Goal: Communication & Community: Answer question/provide support

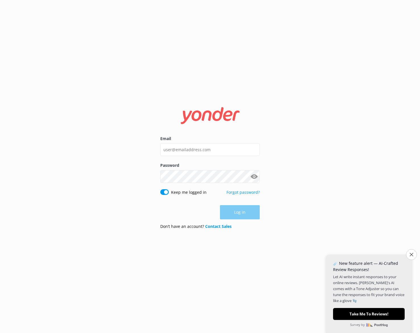
click at [282, 165] on div "Email Password Show password Keep me logged in Forgot password? Log in Don’t ha…" at bounding box center [210, 166] width 420 height 333
click at [179, 146] on input "Email" at bounding box center [209, 149] width 99 height 13
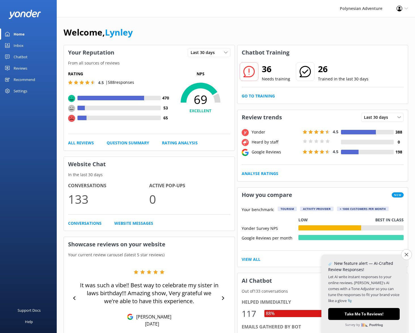
click at [204, 9] on div "Polynesian Adventure Profile Settings Logout" at bounding box center [207, 8] width 415 height 17
click at [16, 69] on div "Reviews" at bounding box center [21, 67] width 14 height 11
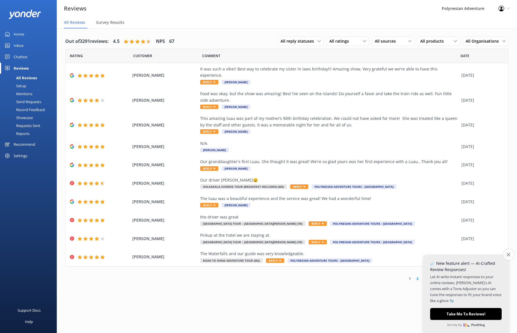
click at [419, 252] on button "Close survey" at bounding box center [508, 254] width 12 height 12
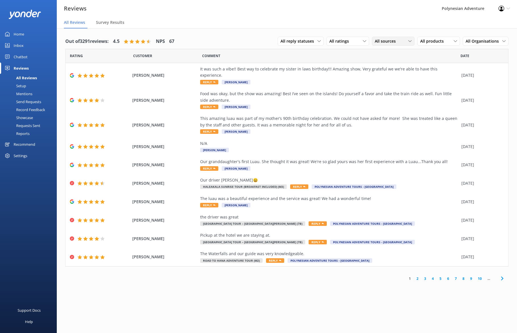
click at [385, 41] on span "All sources" at bounding box center [387, 41] width 24 height 6
click at [389, 64] on div "Yonder survey" at bounding box center [396, 65] width 32 height 6
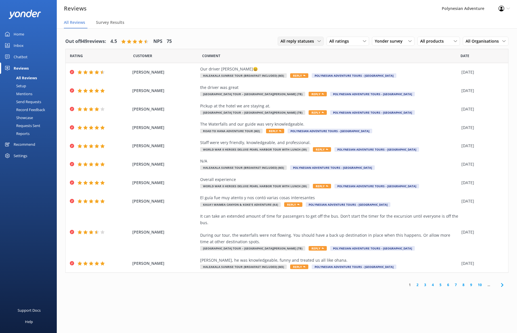
click at [319, 40] on icon at bounding box center [318, 40] width 3 height 3
click at [371, 29] on div "Out of 949 reviews: 4.5 NPS 75 All reply statuses All reply statuses Needs a re…" at bounding box center [287, 162] width 460 height 268
click at [405, 39] on span "Yonder survey" at bounding box center [390, 41] width 31 height 6
click at [355, 39] on div "All ratings" at bounding box center [348, 41] width 40 height 6
click at [367, 23] on nav "All Reviews Survey Results" at bounding box center [287, 22] width 460 height 11
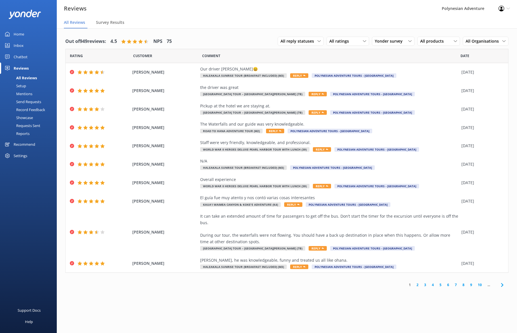
click at [234, 12] on div "Reviews Polynesian Adventure Profile Settings Logout" at bounding box center [258, 8] width 517 height 17
click at [366, 41] on use at bounding box center [364, 41] width 3 height 2
click at [345, 77] on div "Passives" at bounding box center [346, 76] width 22 height 6
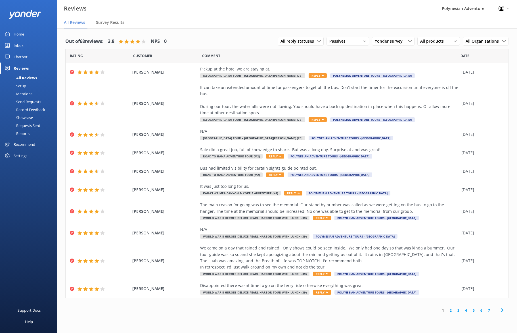
click at [419, 309] on icon at bounding box center [502, 310] width 7 height 7
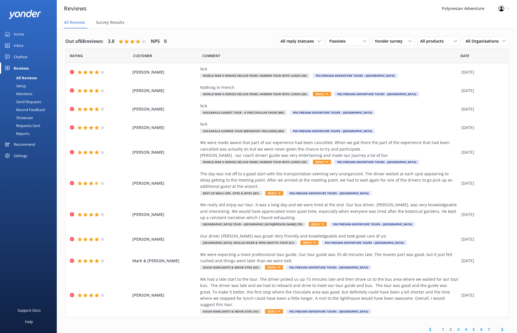
click at [419, 326] on link "7" at bounding box center [489, 328] width 8 height 5
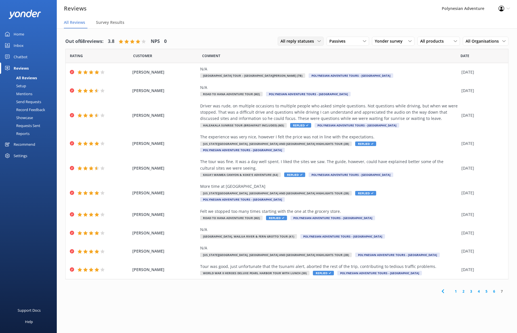
click at [306, 39] on span "All reply statuses" at bounding box center [298, 41] width 37 height 6
click at [294, 63] on div "Needs a reply" at bounding box center [292, 65] width 22 height 6
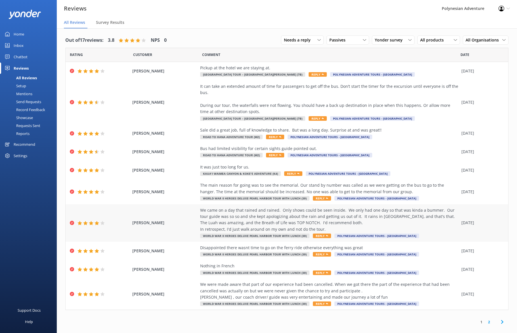
scroll to position [11, 0]
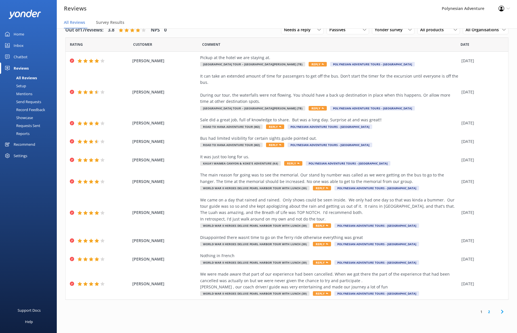
click at [419, 311] on link "2" at bounding box center [489, 311] width 8 height 5
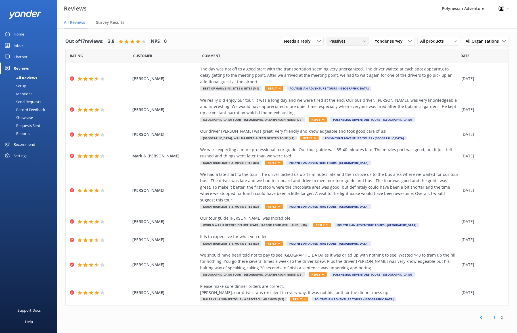
click at [359, 38] on div "Passives" at bounding box center [348, 41] width 40 height 6
click at [304, 322] on div "Out of 17 reviews: 3.8 NPS 0 Needs a reply All reply statuses Needs a reply Doe…" at bounding box center [287, 178] width 460 height 301
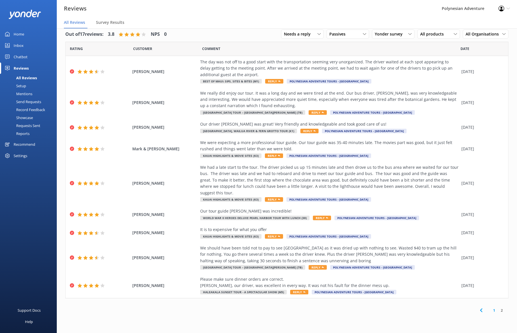
scroll to position [8, 0]
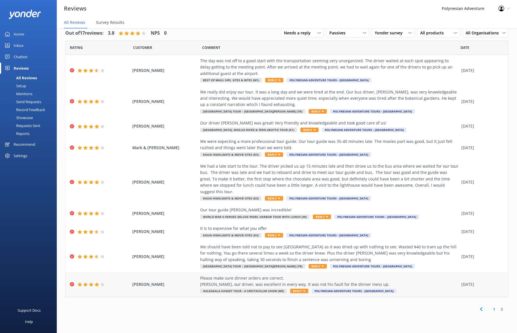
click at [234, 275] on div "Please make sure dinner orders are correct. [PERSON_NAME], our driver, was exce…" at bounding box center [329, 281] width 258 height 13
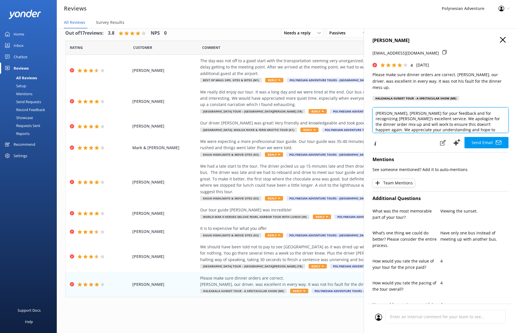
click at [388, 107] on textarea "[PERSON_NAME], [PERSON_NAME] for your feedback and for recognizing [PERSON_NAME…" at bounding box center [440, 120] width 136 height 26
drag, startPoint x: 417, startPoint y: 106, endPoint x: 422, endPoint y: 106, distance: 4.8
click at [417, 107] on textarea "[PERSON_NAME], [PERSON_NAME] for your feedback and for recognizing [PERSON_NAME…" at bounding box center [440, 120] width 136 height 26
drag, startPoint x: 430, startPoint y: 106, endPoint x: 441, endPoint y: 111, distance: 11.6
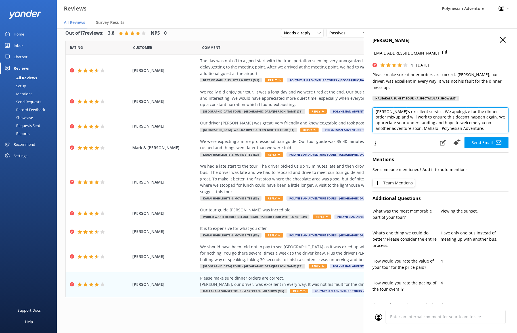
click at [419, 111] on textarea "[PERSON_NAME], [PERSON_NAME] for your feedback and for recognizing [PERSON_NAME…" at bounding box center [440, 120] width 136 height 26
drag, startPoint x: 466, startPoint y: 110, endPoint x: 479, endPoint y: 116, distance: 13.3
click at [419, 116] on textarea "[PERSON_NAME], [PERSON_NAME] for your feedback and for recognizing [PERSON_NAME…" at bounding box center [440, 120] width 136 height 26
click at [419, 112] on textarea "[PERSON_NAME], [PERSON_NAME] for your feedback and for recognizing [PERSON_NAME…" at bounding box center [440, 120] width 136 height 26
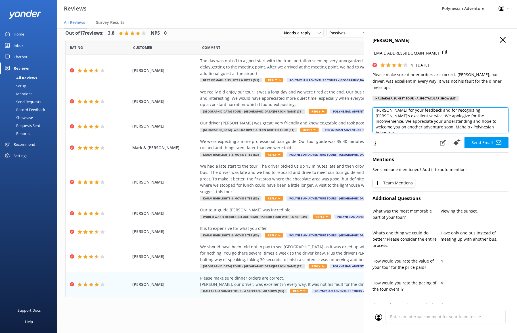
drag, startPoint x: 466, startPoint y: 110, endPoint x: 412, endPoint y: 115, distance: 54.2
click at [412, 115] on textarea "[PERSON_NAME], [PERSON_NAME] for your feedback and for recognizing [PERSON_NAME…" at bounding box center [440, 120] width 136 height 26
click at [419, 120] on textarea "[PERSON_NAME], [PERSON_NAME] for your feedback and for recognizing [PERSON_NAME…" at bounding box center [440, 120] width 136 height 26
click at [419, 116] on textarea "[PERSON_NAME], [PERSON_NAME] for your feedback and for recognizing [PERSON_NAME…" at bounding box center [440, 120] width 136 height 26
drag, startPoint x: 392, startPoint y: 122, endPoint x: 395, endPoint y: 122, distance: 2.9
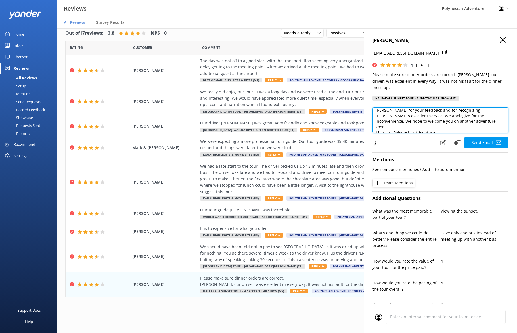
click at [392, 122] on textarea "[PERSON_NAME], [PERSON_NAME] for your feedback and for recognizing [PERSON_NAME…" at bounding box center [440, 120] width 136 height 26
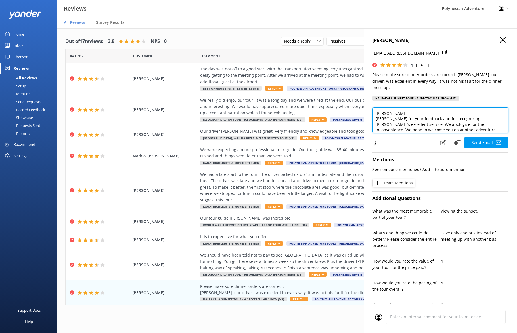
scroll to position [1, 0]
click at [419, 107] on textarea "[PERSON_NAME], [PERSON_NAME] for your feedback and for recognizing [PERSON_NAME…" at bounding box center [440, 120] width 136 height 26
click at [419, 116] on textarea "[PERSON_NAME], Mahalo for your feedback and for recognizing [PERSON_NAME]’s exc…" at bounding box center [440, 120] width 136 height 26
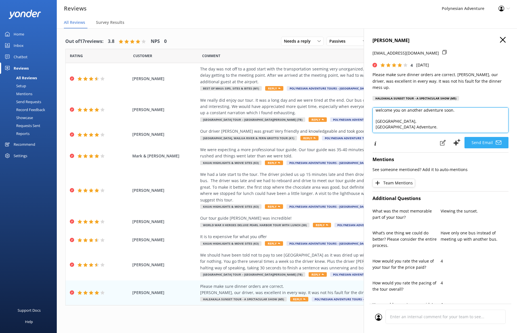
type textarea "[PERSON_NAME], Mahalo for your feedback and for recognizing [PERSON_NAME]’s exc…"
click at [419, 137] on button "Send Email" at bounding box center [486, 142] width 44 height 11
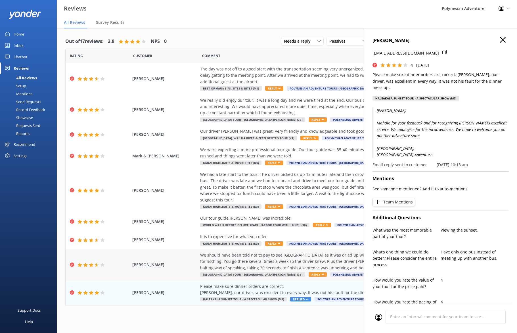
click at [251, 254] on div "We should have been told not to pay to see [GEOGRAPHIC_DATA] as it was dried up…" at bounding box center [329, 261] width 258 height 19
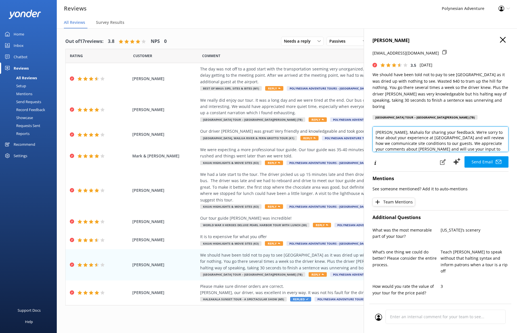
click at [401, 126] on textarea "[PERSON_NAME], Mahalo for sharing your feedback. We’re sorry to hear about your…" at bounding box center [440, 139] width 136 height 26
drag, startPoint x: 441, startPoint y: 123, endPoint x: 430, endPoint y: 135, distance: 16.3
click at [419, 135] on textarea "[PERSON_NAME], Mahalo for sharing your feedback. We’re sorry to hear about your…" at bounding box center [440, 139] width 136 height 26
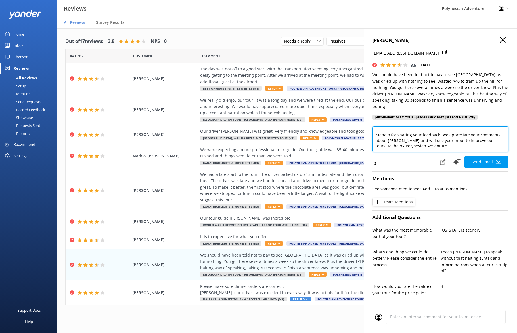
click at [419, 135] on textarea "[PERSON_NAME], Mahalo for sharing your feedback. We appreciate your comments ab…" at bounding box center [440, 139] width 136 height 26
click at [419, 134] on textarea "[PERSON_NAME], Mahalo for sharing your feedback. We appreciate your comments ab…" at bounding box center [440, 139] width 136 height 26
drag, startPoint x: 393, startPoint y: 142, endPoint x: 396, endPoint y: 143, distance: 2.9
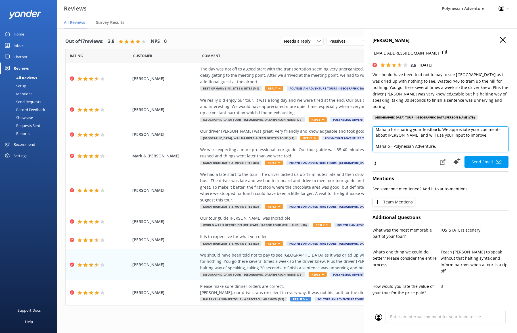
click at [393, 142] on textarea "[PERSON_NAME], Mahalo for sharing your feedback. We appreciate your comments ab…" at bounding box center [440, 139] width 136 height 26
type textarea "[PERSON_NAME], Mahalo for sharing your feedback. We appreciate your comments ab…"
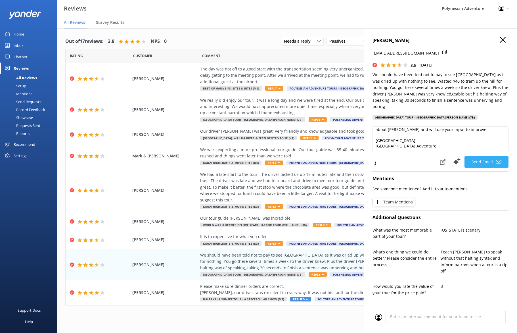
click at [419, 156] on button "Send Email" at bounding box center [486, 161] width 44 height 11
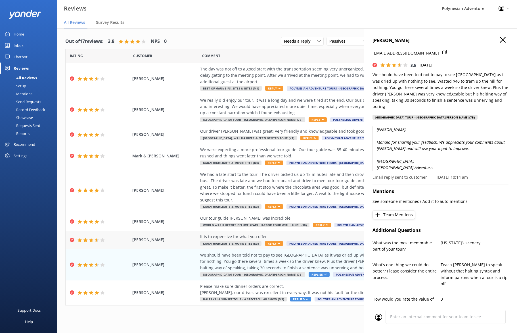
click at [178, 236] on span "[PERSON_NAME]" at bounding box center [164, 239] width 65 height 6
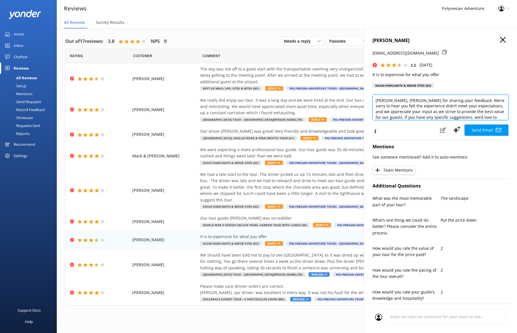
click at [396, 100] on textarea "[PERSON_NAME], [PERSON_NAME] for sharing your feedback. We’re sorry to hear you…" at bounding box center [440, 108] width 136 height 26
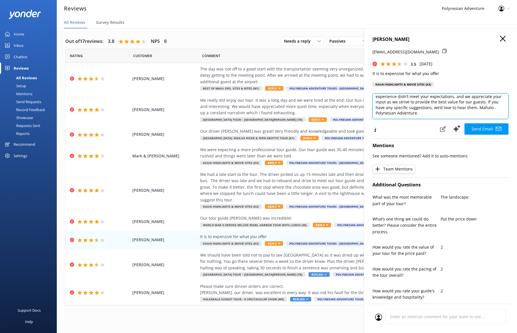
drag, startPoint x: 491, startPoint y: 103, endPoint x: 395, endPoint y: 100, distance: 96.0
click at [395, 100] on textarea "[PERSON_NAME], Mahalo for sharing your feedback. We’re sorry to hear you felt t…" at bounding box center [440, 106] width 136 height 26
drag, startPoint x: 397, startPoint y: 106, endPoint x: 398, endPoint y: 116, distance: 9.4
click at [397, 113] on textarea "[PERSON_NAME], Mahalo for sharing your feedback. We’re sorry to hear you felt t…" at bounding box center [440, 106] width 136 height 26
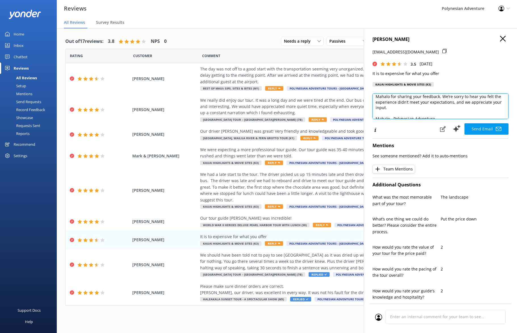
scroll to position [20, 0]
click at [392, 114] on textarea "[PERSON_NAME], Mahalo for sharing your feedback. We’re sorry to hear you felt t…" at bounding box center [440, 106] width 136 height 26
click at [419, 115] on textarea "[PERSON_NAME], Mahalo for sharing your feedback. We’re sorry to hear you felt t…" at bounding box center [440, 106] width 136 height 26
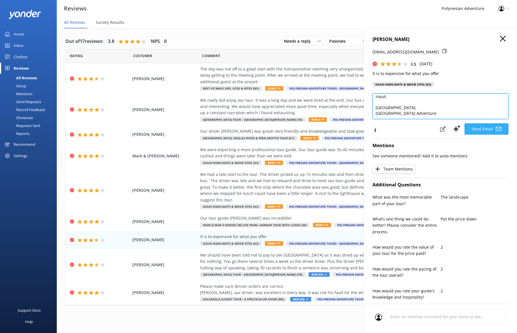
type textarea "[PERSON_NAME], Mahalo for sharing your feedback. We’re sorry to hear you felt t…"
click at [419, 131] on button "Send Email" at bounding box center [486, 128] width 44 height 11
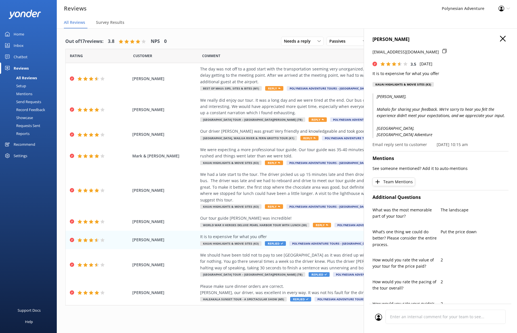
click at [192, 312] on div "1 2" at bounding box center [286, 317] width 443 height 13
click at [419, 39] on use "button" at bounding box center [503, 39] width 6 height 6
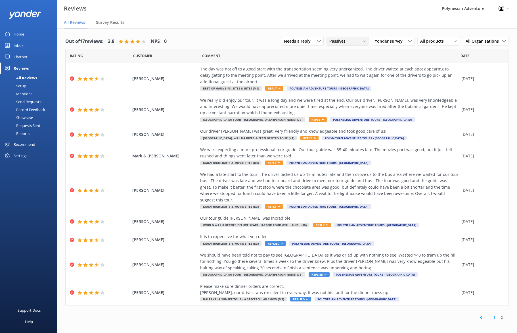
click at [338, 43] on span "Passives" at bounding box center [339, 41] width 20 height 6
click at [344, 90] on link "Detractors" at bounding box center [352, 87] width 51 height 11
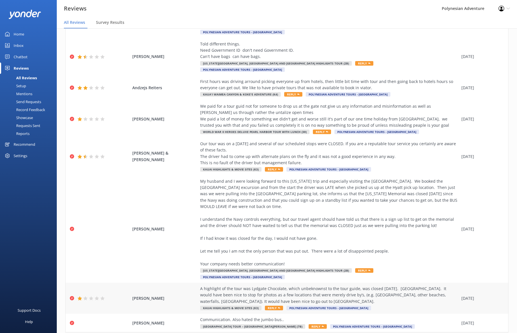
scroll to position [11, 0]
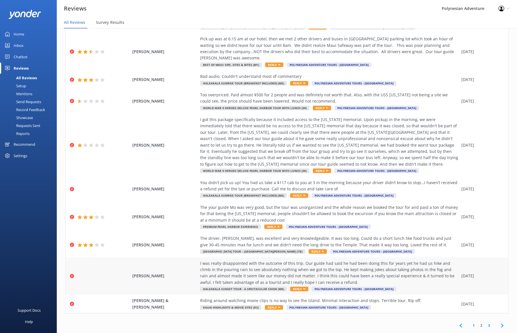
scroll to position [47, 0]
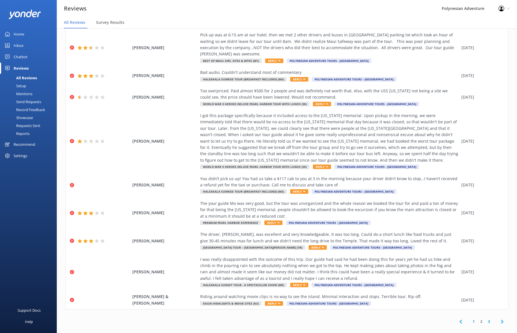
click at [419, 319] on use at bounding box center [502, 321] width 2 height 4
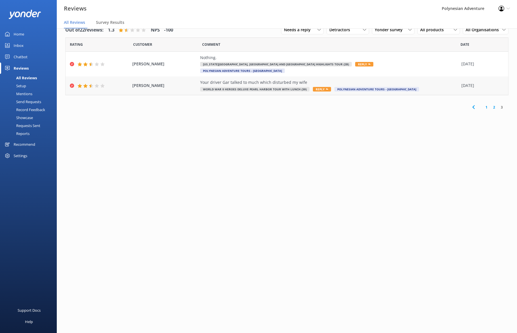
click at [146, 82] on span "[PERSON_NAME]" at bounding box center [164, 85] width 65 height 6
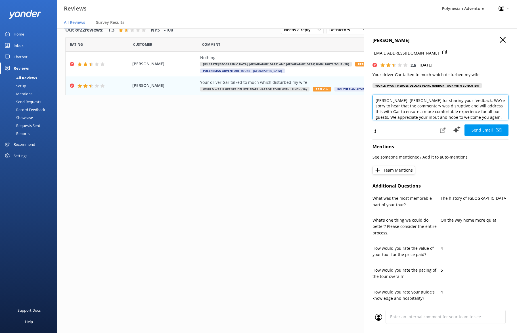
click at [419, 107] on textarea "[PERSON_NAME], [PERSON_NAME] for sharing your feedback. We're sorry to hear tha…" at bounding box center [440, 108] width 136 height 26
click at [405, 102] on textarea "[PERSON_NAME], [PERSON_NAME] for sharing your feedback. We're sorry to hear tha…" at bounding box center [440, 108] width 136 height 26
drag, startPoint x: 428, startPoint y: 111, endPoint x: 479, endPoint y: 103, distance: 52.0
click at [419, 103] on textarea "[PERSON_NAME], Mahalo for sharing your feedback. We're sorry to hear that the c…" at bounding box center [440, 108] width 136 height 26
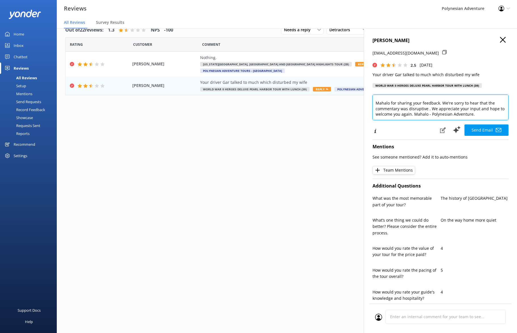
scroll to position [9, 0]
click at [419, 109] on textarea "[PERSON_NAME], Mahalo for sharing your feedback. We're sorry to hear that the c…" at bounding box center [440, 108] width 136 height 26
click at [419, 114] on textarea "[PERSON_NAME], Mahalo for sharing your feedback. We're sorry to hear that the c…" at bounding box center [440, 108] width 136 height 26
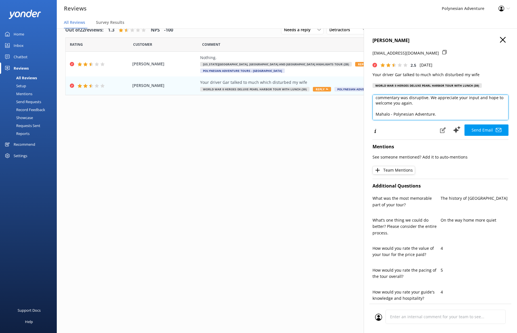
click at [393, 115] on textarea "[PERSON_NAME], Mahalo for sharing your feedback. We're sorry to hear that the c…" at bounding box center [440, 108] width 136 height 26
type textarea "[PERSON_NAME], Mahalo for sharing your feedback. We're sorry to hear that the c…"
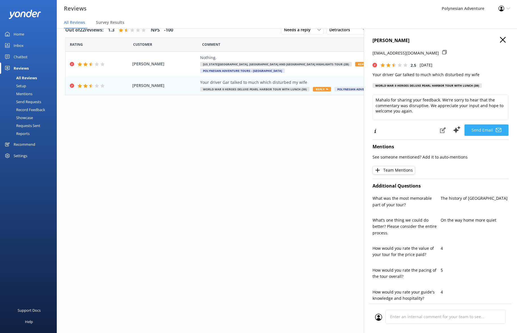
click at [419, 133] on button "Send Email" at bounding box center [486, 129] width 44 height 11
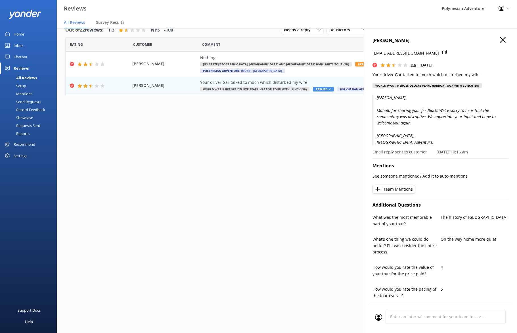
drag, startPoint x: 219, startPoint y: 114, endPoint x: 230, endPoint y: 101, distance: 17.0
click at [219, 114] on div "Out of 22 reviews: 1.3 NPS -100 Needs a reply All reply statuses Needs a reply …" at bounding box center [287, 175] width 460 height 316
click at [233, 119] on div "Out of 22 reviews: 1.3 NPS -100 Needs a reply All reply statuses Needs a reply …" at bounding box center [287, 175] width 460 height 316
click at [231, 62] on span "[US_STATE][GEOGRAPHIC_DATA], [GEOGRAPHIC_DATA] and [GEOGRAPHIC_DATA] Highlights…" at bounding box center [276, 64] width 152 height 5
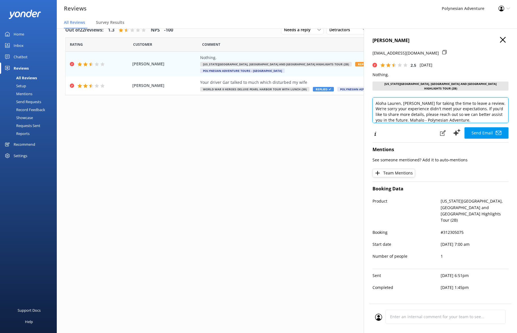
click at [403, 102] on textarea "Aloha Lauren, [PERSON_NAME] for taking the time to leave a review. We're sorry …" at bounding box center [440, 110] width 136 height 26
click at [419, 113] on textarea "Aloha Lauren, [PERSON_NAME] for taking the time to leave a review. We're sorry …" at bounding box center [440, 110] width 136 height 26
drag, startPoint x: 455, startPoint y: 108, endPoint x: 347, endPoint y: 101, distance: 107.8
click at [347, 101] on div "Out of 22 reviews: 1.3 NPS -100 Needs a reply All reply statuses Needs a reply …" at bounding box center [287, 175] width 460 height 316
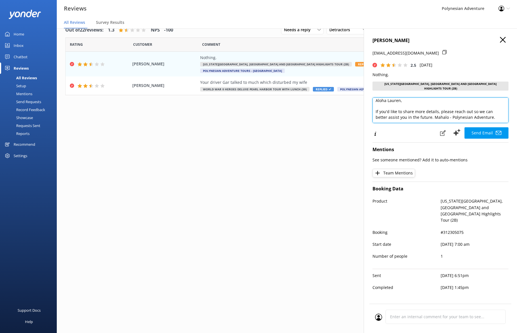
scroll to position [3, 0]
click at [419, 114] on textarea "Aloha Lauren, If you'd like to share more details, please reach out so we can b…" at bounding box center [440, 110] width 136 height 26
click at [393, 118] on textarea "Aloha Lauren, If you'd like to share more details, please reach out so we can b…" at bounding box center [440, 110] width 136 height 26
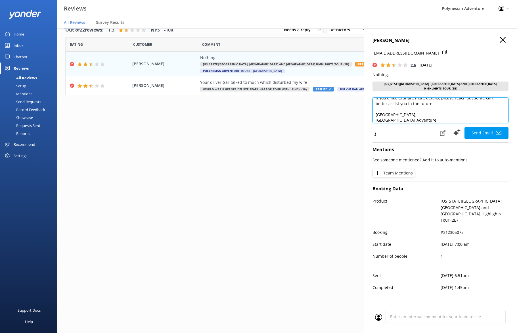
click at [419, 115] on textarea "Aloha Lauren, If you'd like to share more details, please reach out so we can b…" at bounding box center [440, 110] width 136 height 26
type textarea "Aloha Lauren, If you'd like to share more details, please reach out so we can b…"
click at [419, 128] on button "Send Email" at bounding box center [486, 132] width 44 height 11
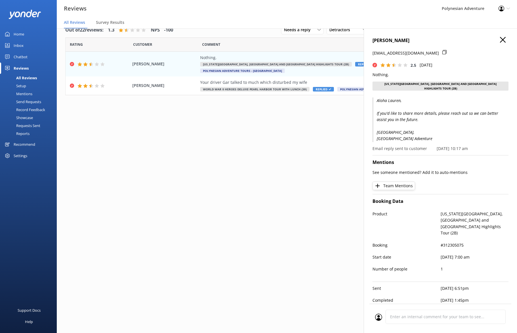
scroll to position [0, 0]
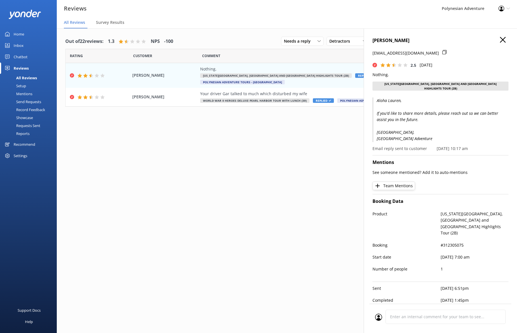
click at [419, 40] on icon "button" at bounding box center [503, 40] width 6 height 6
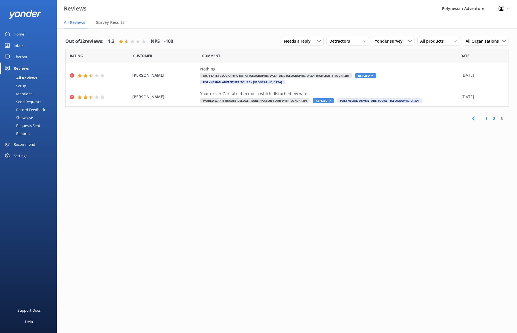
click at [419, 116] on link "2" at bounding box center [494, 118] width 8 height 5
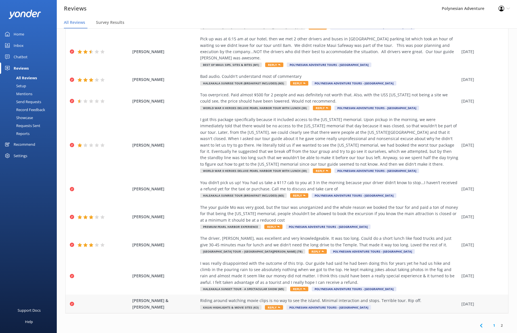
scroll to position [11, 0]
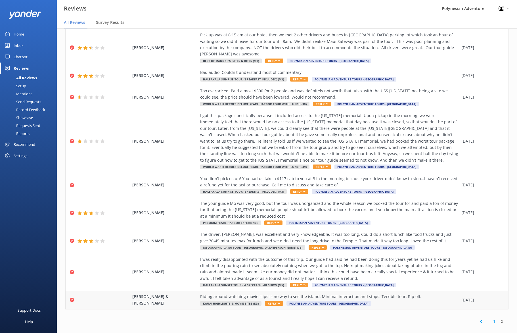
click at [191, 294] on span "[PERSON_NAME] & [PERSON_NAME]" at bounding box center [164, 299] width 65 height 13
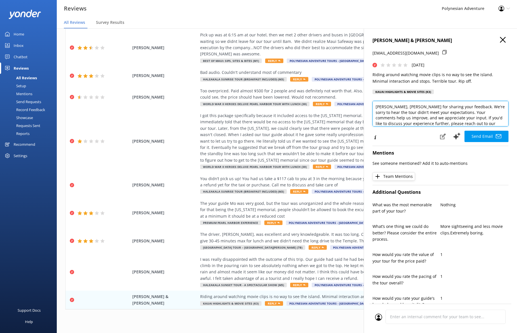
click at [396, 107] on textarea "[PERSON_NAME], [PERSON_NAME] for sharing your feedback. We're sorry to hear the…" at bounding box center [440, 114] width 136 height 26
drag, startPoint x: 432, startPoint y: 114, endPoint x: 482, endPoint y: 120, distance: 50.6
click at [419, 120] on textarea "[PERSON_NAME], Mahalo for sharing your feedback. We're sorry to hear the tour d…" at bounding box center [440, 114] width 136 height 26
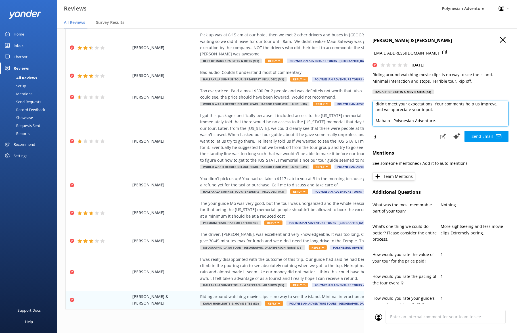
drag, startPoint x: 393, startPoint y: 121, endPoint x: 399, endPoint y: 123, distance: 6.2
click at [393, 121] on textarea "[PERSON_NAME], Mahalo for sharing your feedback. We're sorry to hear the tour d…" at bounding box center [440, 114] width 136 height 26
click at [419, 125] on textarea "[PERSON_NAME], Mahalo for sharing your feedback. We're sorry to hear the tour d…" at bounding box center [440, 114] width 136 height 26
click at [392, 121] on textarea "[PERSON_NAME], Mahalo for sharing your feedback. We're sorry to hear the tour d…" at bounding box center [440, 114] width 136 height 26
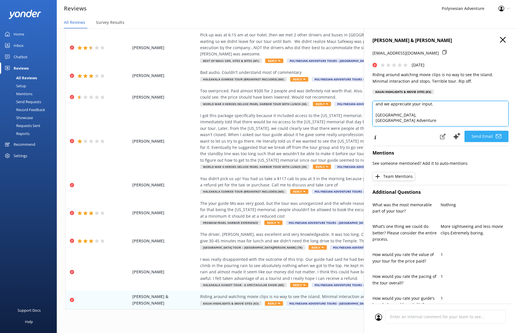
type textarea "[PERSON_NAME], Mahalo for sharing your feedback. We're sorry to hear the tour d…"
click at [419, 137] on button "Send Email" at bounding box center [486, 136] width 44 height 11
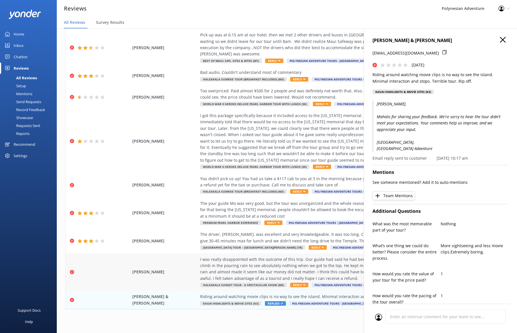
click at [145, 268] on div "[PERSON_NAME][DEMOGRAPHIC_DATA] I was really disappointed with the outcome of t…" at bounding box center [287, 271] width 443 height 37
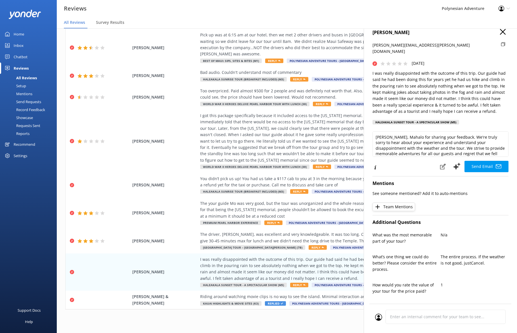
scroll to position [0, 0]
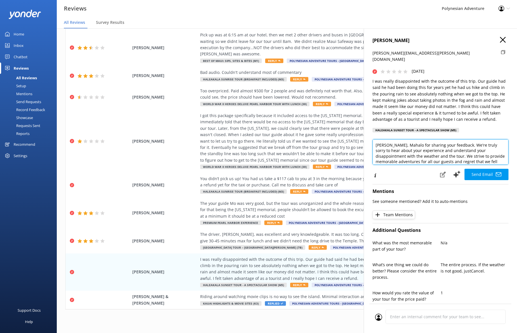
click at [399, 139] on textarea "[PERSON_NAME], Mahalo for sharing your feedback. We're truly sorry to hear abou…" at bounding box center [440, 152] width 136 height 26
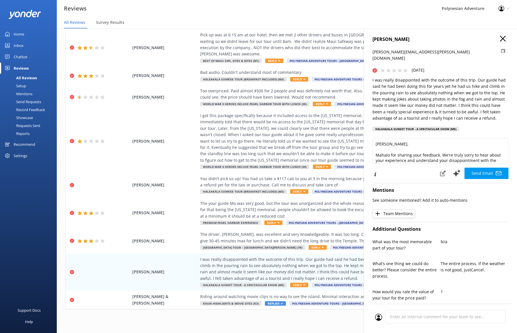
drag, startPoint x: 411, startPoint y: 38, endPoint x: 374, endPoint y: 37, distance: 37.5
click at [373, 37] on h4 "[PERSON_NAME]" at bounding box center [440, 39] width 136 height 7
copy h4 "[PERSON_NAME]"
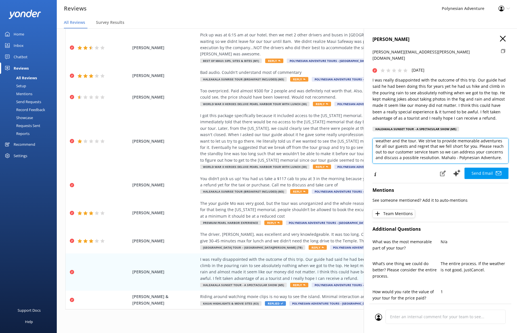
scroll to position [31, 0]
drag, startPoint x: 434, startPoint y: 145, endPoint x: 466, endPoint y: 145, distance: 32.4
click at [419, 145] on textarea "[PERSON_NAME], Mahalo for sharing your feedback. We're truly sorry to hear abou…" at bounding box center [440, 151] width 136 height 26
drag, startPoint x: 393, startPoint y: 149, endPoint x: 402, endPoint y: 152, distance: 9.5
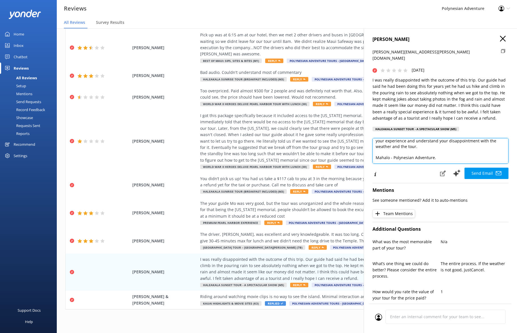
click at [393, 149] on textarea "[PERSON_NAME], Mahalo for sharing your feedback. We're truly sorry to hear abou…" at bounding box center [440, 151] width 136 height 26
click at [419, 152] on textarea "[PERSON_NAME], Mahalo for sharing your feedback. We're truly sorry to hear abou…" at bounding box center [440, 151] width 136 height 26
type textarea "[PERSON_NAME], Mahalo for sharing your feedback. We're truly sorry to hear abou…"
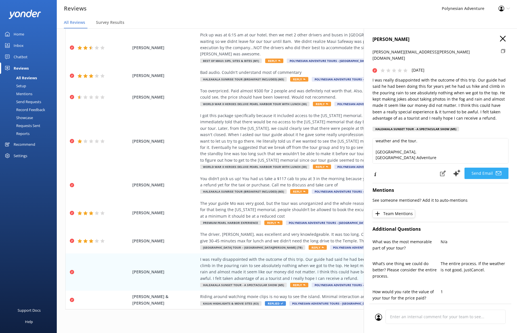
click at [419, 167] on button "Send Email" at bounding box center [486, 172] width 44 height 11
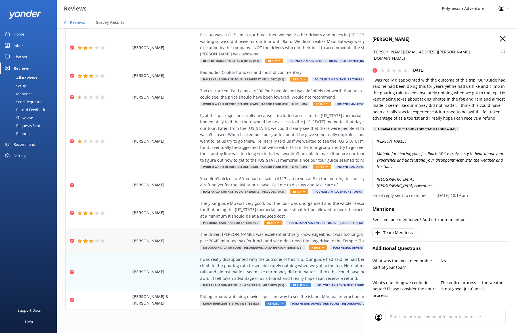
click at [189, 238] on span "[PERSON_NAME]" at bounding box center [164, 241] width 65 height 6
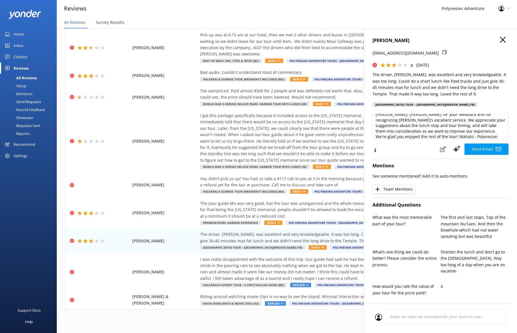
scroll to position [0, 0]
click at [407, 119] on textarea "[PERSON_NAME], [PERSON_NAME] for your feedback and for recognizing [PERSON_NAME…" at bounding box center [440, 127] width 136 height 26
drag, startPoint x: 424, startPoint y: 131, endPoint x: 484, endPoint y: 127, distance: 59.7
click at [419, 124] on textarea "[PERSON_NAME], [PERSON_NAME] for your feedback and for recognizing [PERSON_NAME…" at bounding box center [440, 127] width 136 height 26
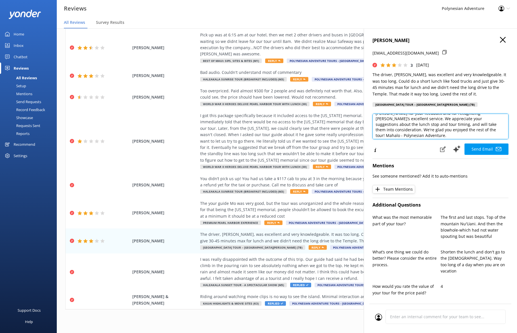
scroll to position [9, 0]
click at [419, 134] on textarea "[PERSON_NAME], [PERSON_NAME] for your feedback and for recognizing [PERSON_NAME…" at bounding box center [440, 127] width 136 height 26
click at [419, 135] on textarea "[PERSON_NAME], [PERSON_NAME] for your feedback and for recognizing [PERSON_NAME…" at bounding box center [440, 127] width 136 height 26
click at [393, 133] on textarea "[PERSON_NAME], [PERSON_NAME] for your feedback and for recognizing [PERSON_NAME…" at bounding box center [440, 127] width 136 height 26
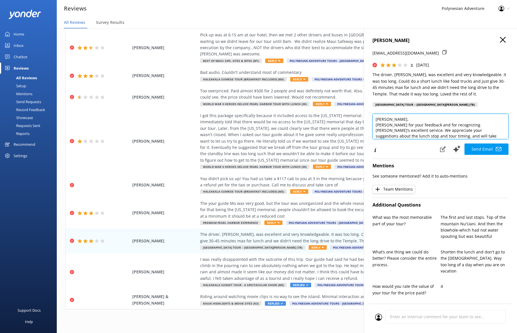
scroll to position [0, 0]
click at [408, 120] on textarea "[PERSON_NAME], [PERSON_NAME] for your feedback and for recognizing [PERSON_NAME…" at bounding box center [440, 127] width 136 height 26
type textarea "[PERSON_NAME], Mahalo for your feedback and for recognizing [PERSON_NAME]’s exc…"
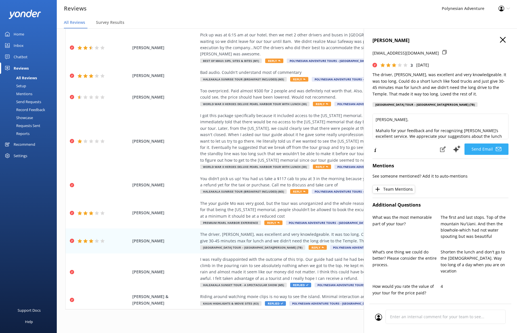
click at [419, 150] on button "Send Email" at bounding box center [486, 148] width 44 height 11
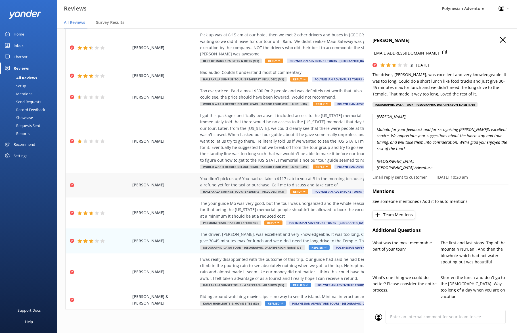
click at [176, 182] on span "[PERSON_NAME]" at bounding box center [164, 185] width 65 height 6
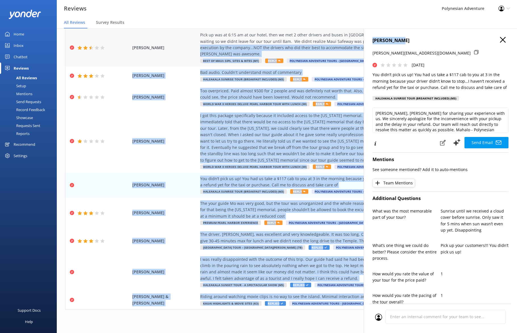
drag, startPoint x: 403, startPoint y: 41, endPoint x: 361, endPoint y: 40, distance: 41.2
click at [361, 40] on div "Out of 20 reviews: 1.2 NPS -100 Needs a reply All reply statuses Needs a reply …" at bounding box center [287, 175] width 460 height 316
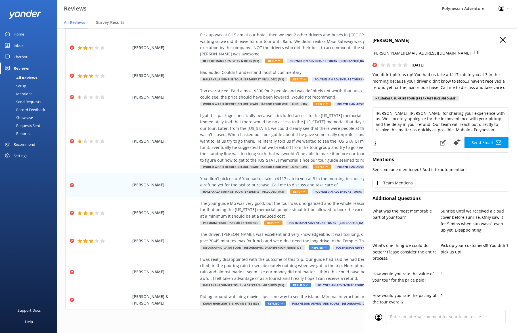
click at [388, 43] on h4 "[PERSON_NAME]" at bounding box center [440, 40] width 136 height 7
drag, startPoint x: 396, startPoint y: 42, endPoint x: 373, endPoint y: 42, distance: 23.0
click at [371, 42] on div "[PERSON_NAME] [PERSON_NAME][EMAIL_ADDRESS][DOMAIN_NAME] [DATE] You didn’t pick …" at bounding box center [440, 194] width 153 height 333
copy h4 "[PERSON_NAME]"
click at [253, 177] on div "You didn’t pick us up! You had us take a $117 cab to you at 3 in the morning be…" at bounding box center [329, 181] width 258 height 13
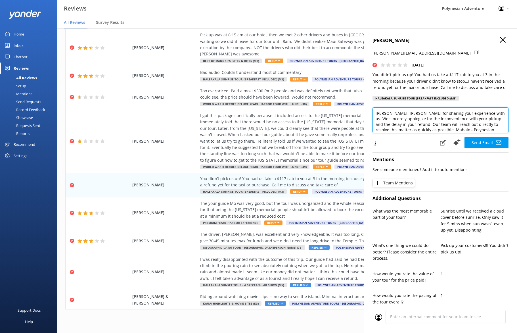
click at [402, 113] on textarea "[PERSON_NAME], [PERSON_NAME] for sharing your experience with us. We sincerely …" at bounding box center [440, 120] width 136 height 26
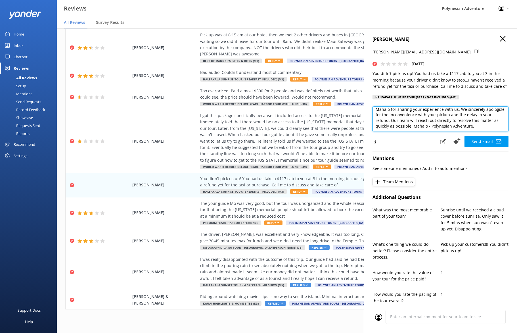
drag, startPoint x: 467, startPoint y: 115, endPoint x: 431, endPoint y: 129, distance: 39.2
click at [419, 129] on textarea "[PERSON_NAME], Mahalo for sharing your experience with us. We sincerely apologi…" at bounding box center [440, 119] width 136 height 26
drag, startPoint x: 393, startPoint y: 123, endPoint x: 396, endPoint y: 125, distance: 3.4
click at [393, 123] on textarea "[PERSON_NAME], Mahalo for sharing your experience with us. We sincerely apologi…" at bounding box center [440, 119] width 136 height 26
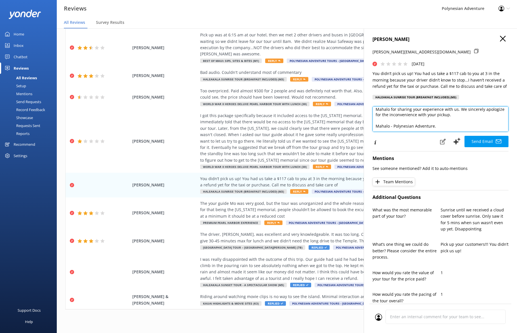
click at [394, 127] on textarea "[PERSON_NAME], Mahalo for sharing your experience with us. We sincerely apologi…" at bounding box center [440, 119] width 136 height 26
click at [392, 127] on textarea "[PERSON_NAME], Mahalo for sharing your experience with us. We sincerely apologi…" at bounding box center [440, 119] width 136 height 26
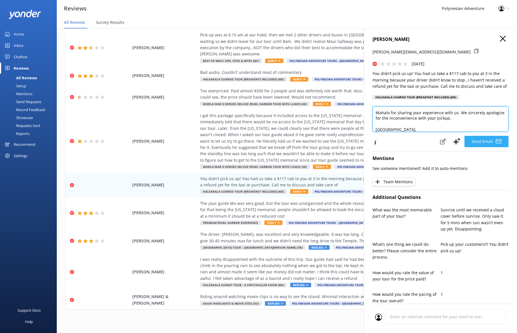
type textarea "[PERSON_NAME], Mahalo for sharing your experience with us. We sincerely apologi…"
click at [419, 144] on button "Send Email" at bounding box center [486, 141] width 44 height 11
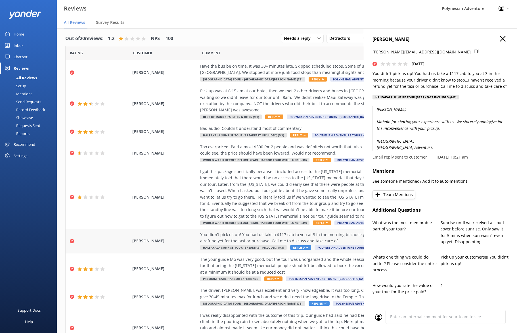
scroll to position [0, 0]
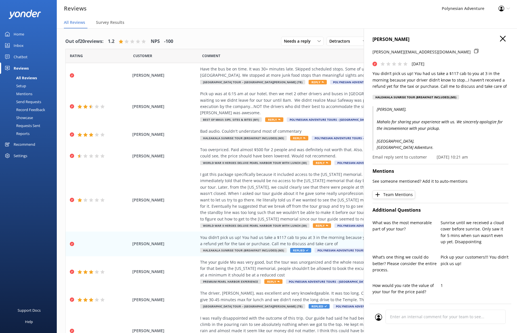
click at [419, 38] on use "button" at bounding box center [503, 39] width 6 height 6
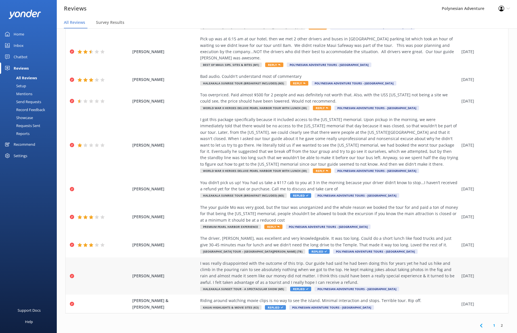
scroll to position [11, 0]
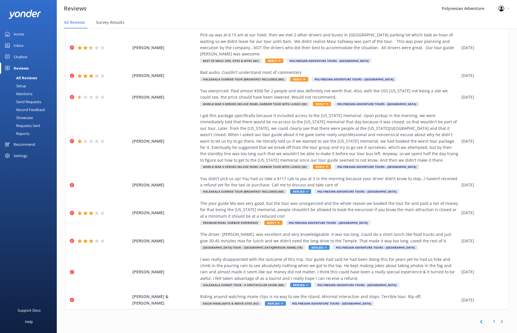
click at [419, 319] on link "1" at bounding box center [494, 321] width 8 height 5
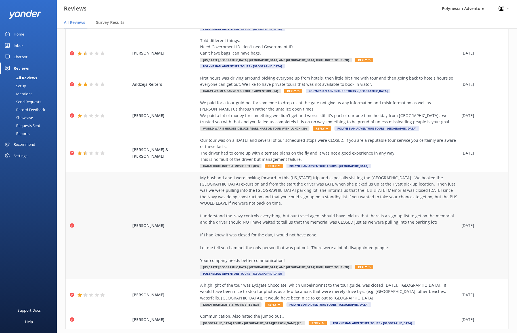
scroll to position [143, 0]
click at [265, 174] on div "My husband and I were looking forward to this [US_STATE] trip and especially vi…" at bounding box center [329, 218] width 258 height 89
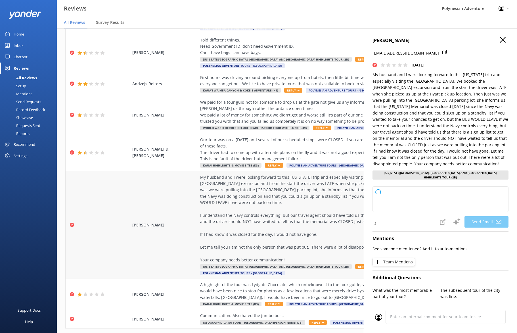
type textarea "[PERSON_NAME], [PERSON_NAME] for sharing your feedback. We’re truly sorry for t…"
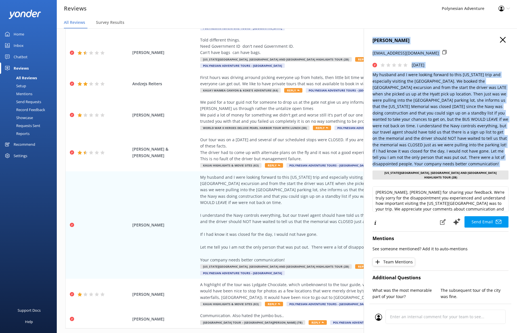
drag, startPoint x: 439, startPoint y: 168, endPoint x: 372, endPoint y: 40, distance: 144.9
click at [372, 40] on div "[PERSON_NAME] [EMAIL_ADDRESS][DOMAIN_NAME] [DATE] [US_STATE][GEOGRAPHIC_DATA], …" at bounding box center [440, 194] width 153 height 333
copy div "[PERSON_NAME] [PERSON_NAME][EMAIL_ADDRESS][DOMAIN_NAME] [DATE] My husband and I…"
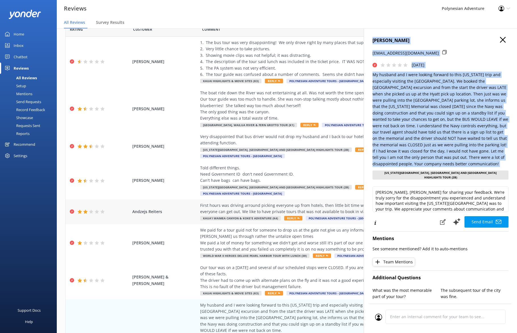
scroll to position [0, 0]
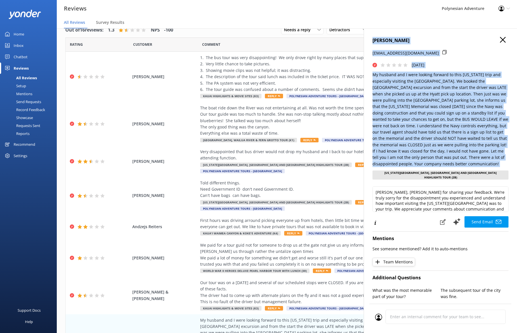
click at [419, 43] on h4 "[PERSON_NAME]" at bounding box center [440, 40] width 136 height 7
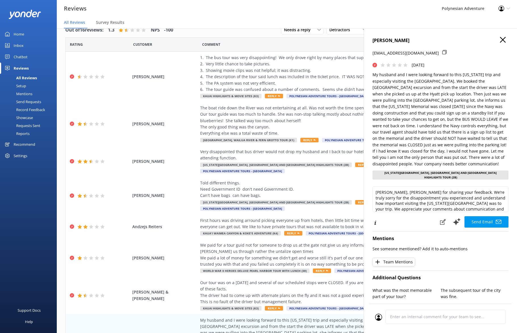
click at [419, 40] on icon "button" at bounding box center [503, 40] width 6 height 6
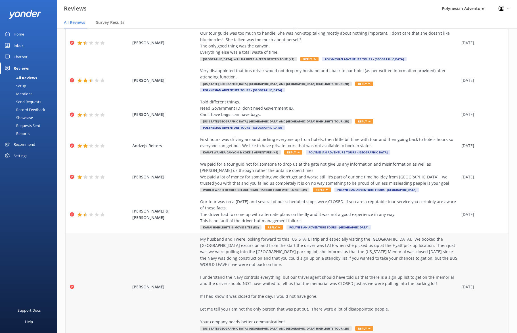
scroll to position [90, 0]
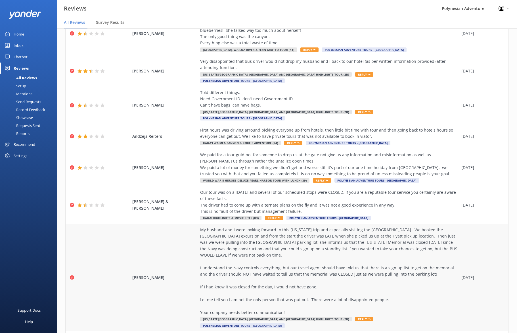
click at [273, 257] on div "My husband and I were looking forward to this [US_STATE] trip and especially vi…" at bounding box center [329, 271] width 258 height 89
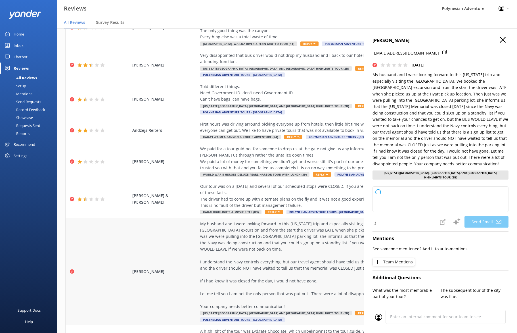
scroll to position [102, 0]
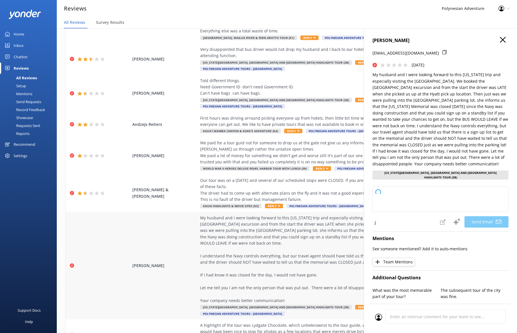
type textarea "[PERSON_NAME], [PERSON_NAME] for sharing your feedback. We sincerely apologize …"
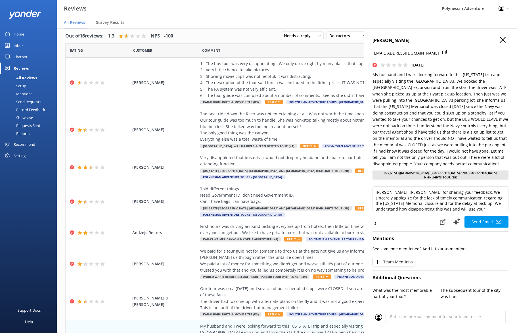
scroll to position [0, 0]
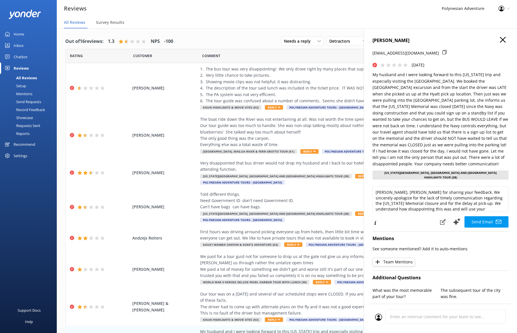
click at [419, 40] on icon "button" at bounding box center [503, 40] width 6 height 6
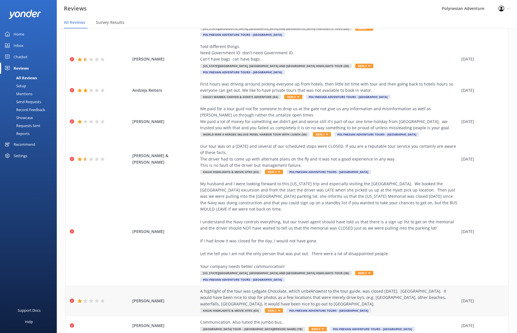
scroll to position [11, 0]
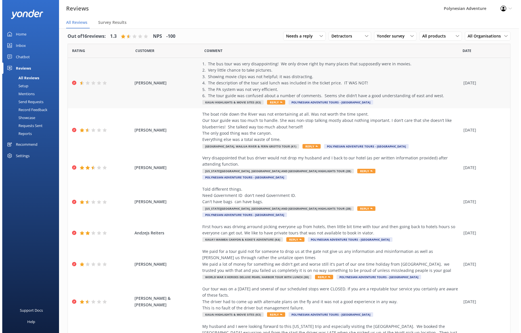
scroll to position [0, 0]
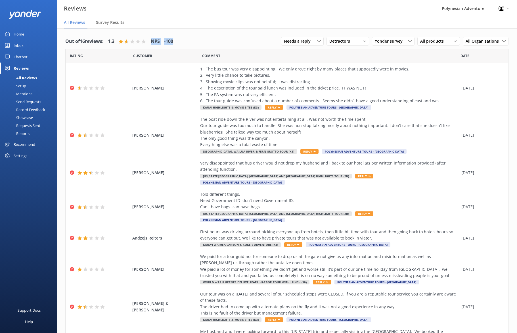
drag, startPoint x: 158, startPoint y: 41, endPoint x: 180, endPoint y: 41, distance: 22.1
click at [180, 41] on div "Out of 16 reviews: 1.3 NPS -100 Needs a reply All reply statuses Needs a reply …" at bounding box center [286, 41] width 443 height 15
click at [181, 40] on div "Out of 16 reviews: 1.3 NPS -100 Needs a reply All reply statuses Needs a reply …" at bounding box center [286, 41] width 443 height 15
click at [15, 35] on div "Home" at bounding box center [19, 33] width 11 height 11
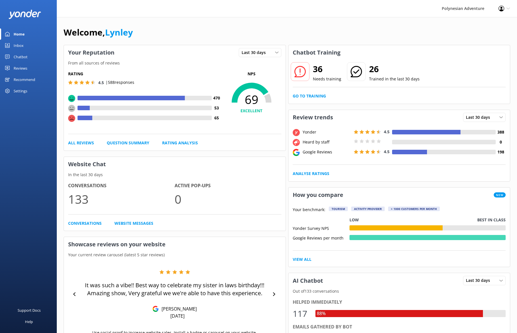
click at [187, 45] on div "Your Reputation Last 30 days Last 7 days Last 30 days From all sources of revie…" at bounding box center [175, 98] width 222 height 106
click at [19, 58] on div "Chatbot" at bounding box center [21, 56] width 14 height 11
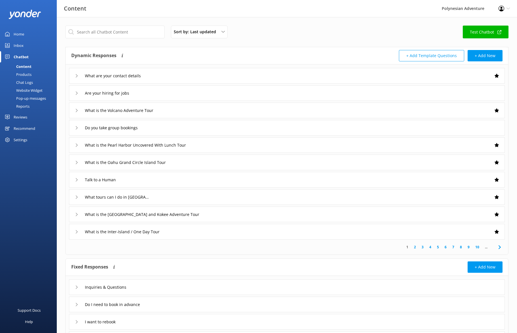
click at [21, 35] on div "Home" at bounding box center [19, 33] width 11 height 11
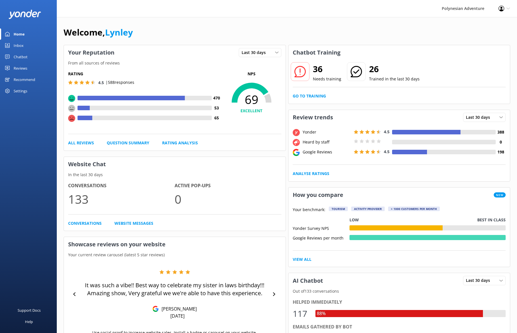
click at [330, 13] on div "Polynesian Adventure Profile Settings Logout" at bounding box center [258, 8] width 517 height 17
click at [312, 98] on link "Go to Training" at bounding box center [309, 96] width 33 height 6
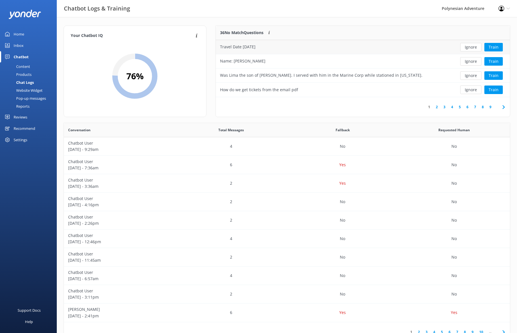
click at [256, 49] on div "Travel Date [DATE]" at bounding box center [237, 47] width 35 height 6
click at [283, 47] on div "Travel Date [DATE]" at bounding box center [333, 47] width 234 height 14
click at [419, 47] on button "Train" at bounding box center [493, 47] width 18 height 9
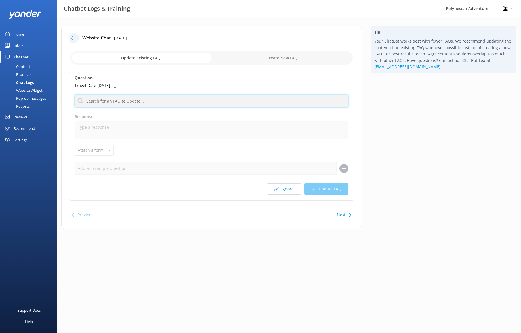
click at [99, 102] on input "text" at bounding box center [212, 101] width 274 height 13
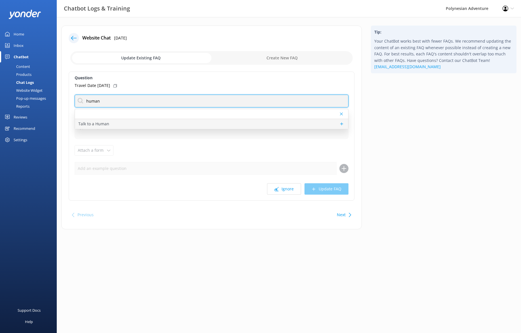
type input "human"
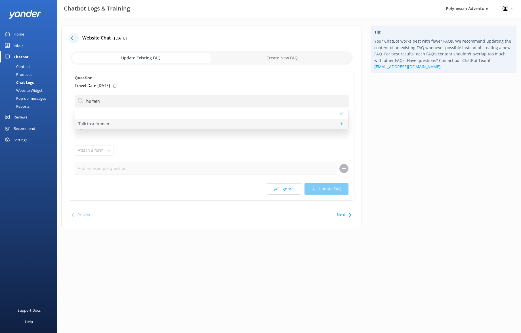
click at [94, 124] on p "Talk to a Human" at bounding box center [93, 124] width 31 height 6
type textarea "If you'd like to speak to a person on the Polynesian Adventure Team, please cal…"
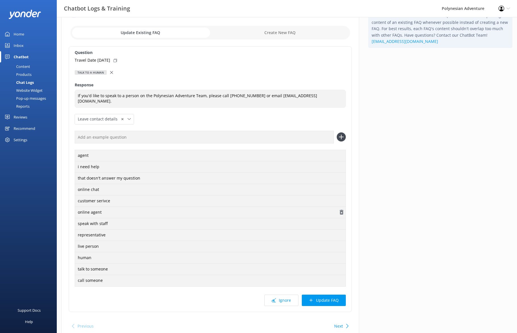
scroll to position [26, 0]
click at [313, 302] on button "Update FAQ" at bounding box center [324, 299] width 44 height 11
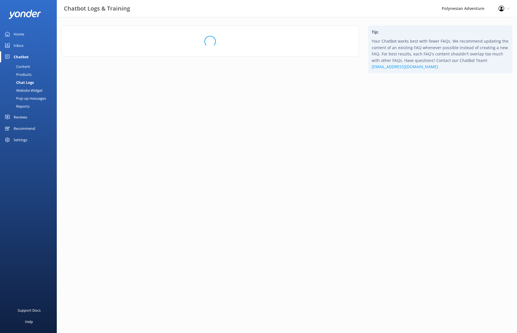
scroll to position [0, 0]
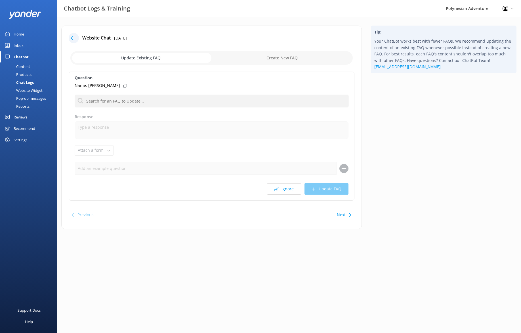
click at [70, 37] on div at bounding box center [74, 38] width 10 height 10
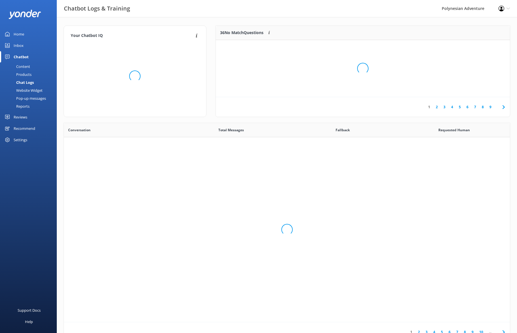
scroll to position [195, 442]
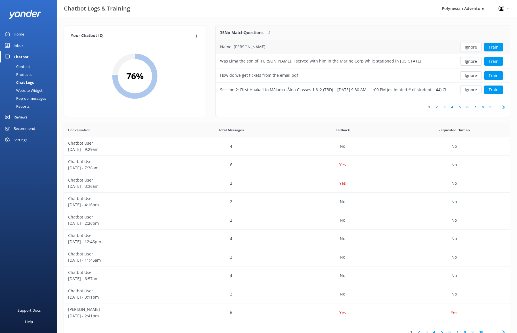
click at [387, 46] on div "Name: [PERSON_NAME]" at bounding box center [333, 47] width 234 height 14
click at [419, 45] on button "Train" at bounding box center [493, 47] width 18 height 9
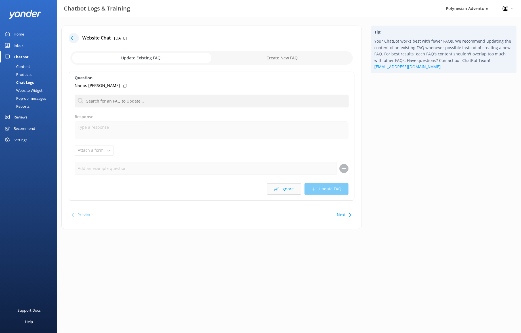
click at [294, 187] on button "Ignore" at bounding box center [284, 188] width 34 height 11
click at [284, 190] on button "Ignore" at bounding box center [284, 188] width 34 height 11
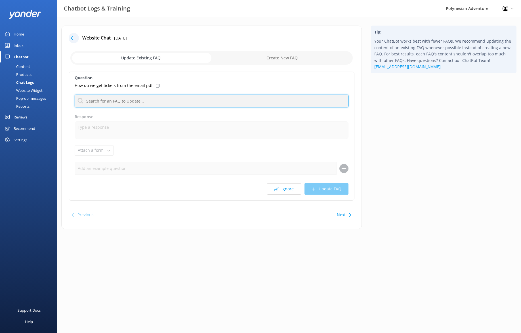
click at [107, 100] on input "text" at bounding box center [212, 101] width 274 height 13
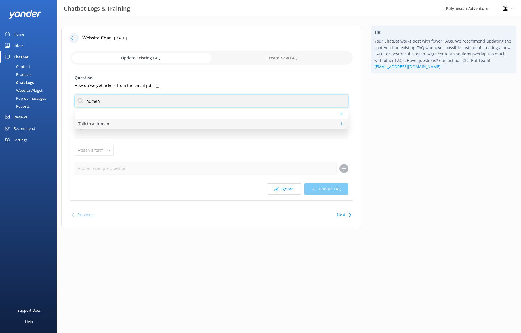
type input "human"
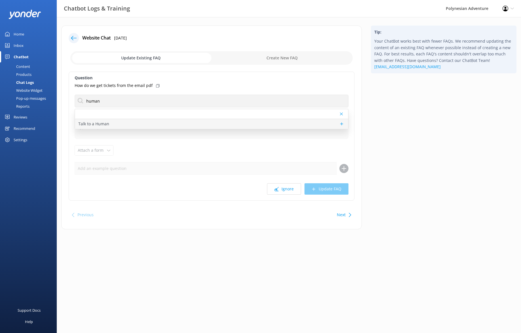
click at [118, 122] on div "Talk to a Human" at bounding box center [211, 124] width 273 height 10
type textarea "If you'd like to speak to a person on the Polynesian Adventure Team, please cal…"
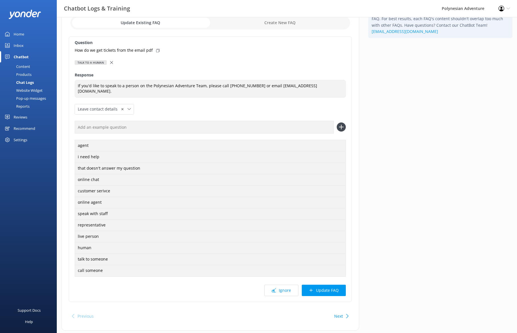
scroll to position [49, 0]
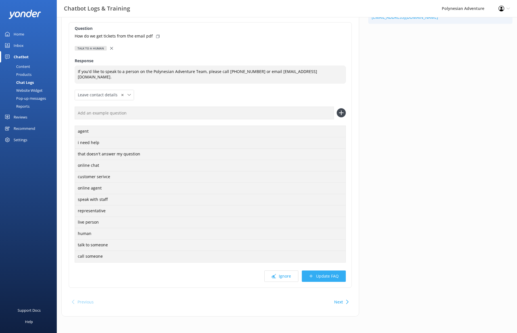
click at [330, 278] on button "Update FAQ" at bounding box center [324, 275] width 44 height 11
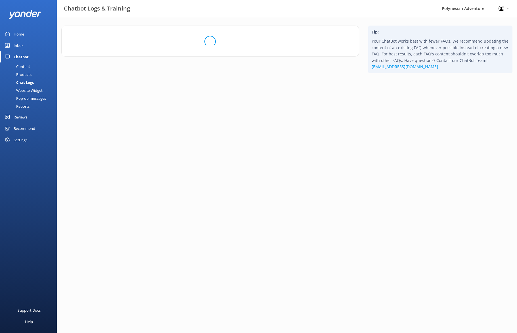
scroll to position [0, 0]
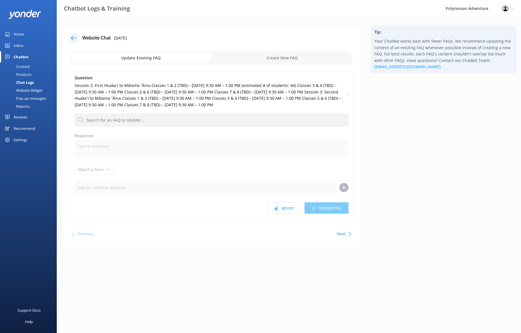
click at [277, 210] on icon at bounding box center [277, 208] width 4 height 4
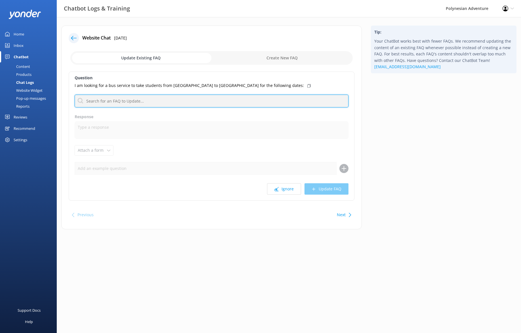
click at [165, 101] on input "text" at bounding box center [212, 101] width 274 height 13
drag, startPoint x: 87, startPoint y: 97, endPoint x: 84, endPoint y: 97, distance: 3.1
click at [84, 97] on input "charter" at bounding box center [212, 101] width 274 height 13
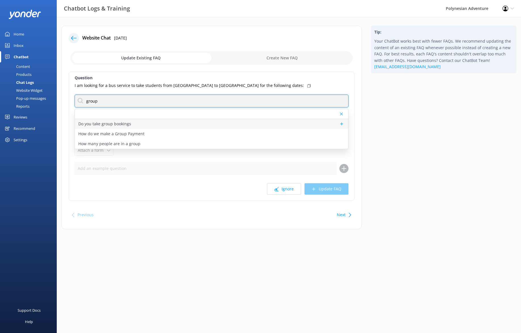
type input "group"
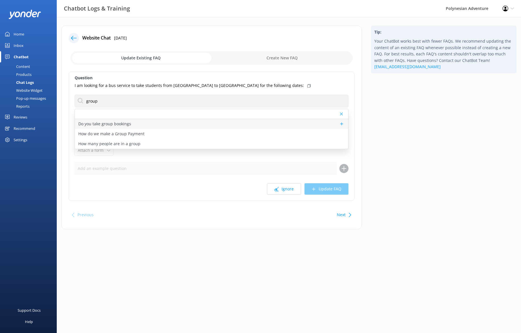
click at [92, 123] on p "Do you take group bookings" at bounding box center [104, 124] width 53 height 6
type textarea "Please contact our Group Specialists at [PHONE_NUMBER] or request a custom quot…"
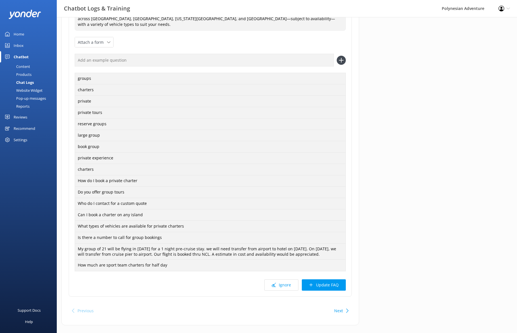
scroll to position [111, 0]
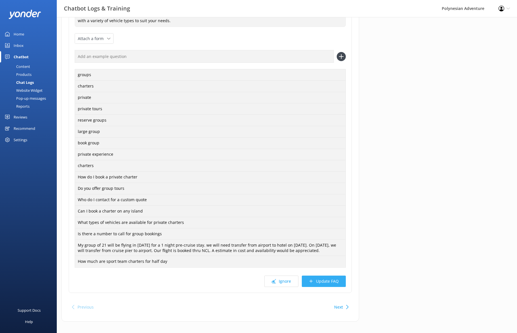
click at [332, 275] on button "Update FAQ" at bounding box center [324, 280] width 44 height 11
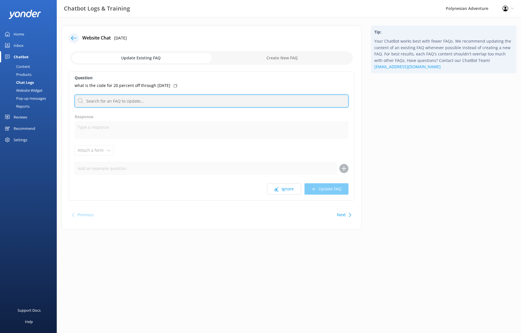
click at [148, 102] on input "text" at bounding box center [212, 101] width 274 height 13
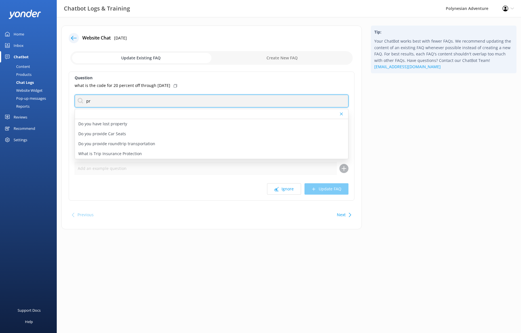
type input "p"
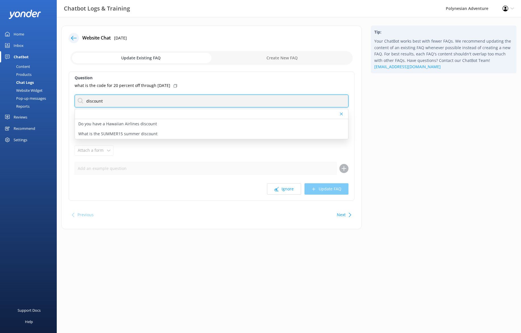
drag, startPoint x: 149, startPoint y: 104, endPoint x: 74, endPoint y: 100, distance: 75.0
click at [74, 100] on div "Question what is the code for 20 percent off through [DATE] discount Do you hav…" at bounding box center [212, 136] width 286 height 129
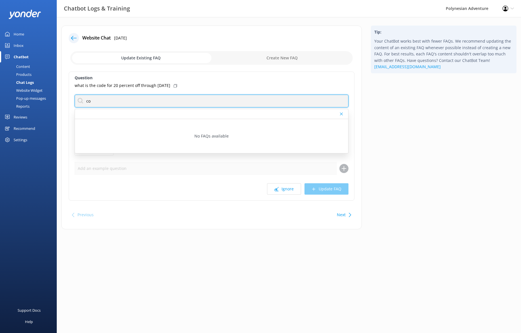
type input "c"
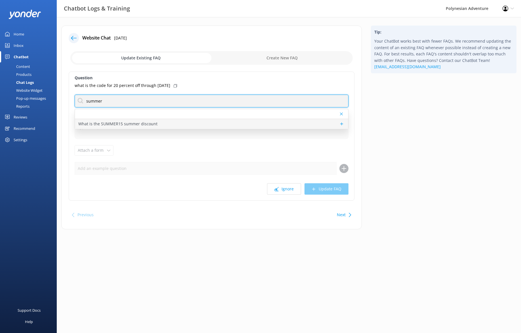
type input "summer"
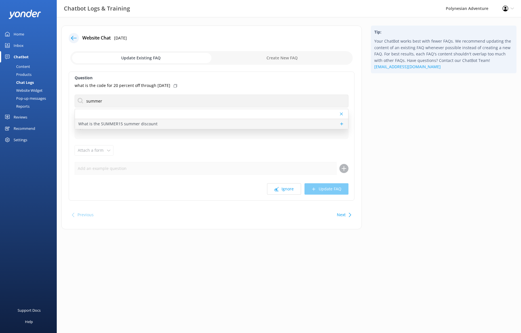
click at [120, 124] on p "What is the SUMMER15 summer discount" at bounding box center [117, 124] width 79 height 6
type textarea "The SUMMER15 code gives you 15% off eligible land tours when booked directly by…"
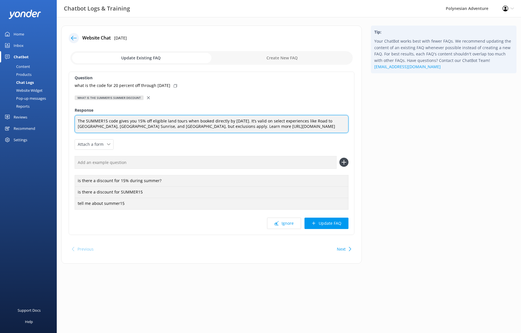
drag, startPoint x: 311, startPoint y: 129, endPoint x: 59, endPoint y: 121, distance: 251.7
click at [59, 121] on div "Website Chat [DATE] Update Existing FAQ Create New FAQ Question what is the cod…" at bounding box center [212, 148] width 310 height 244
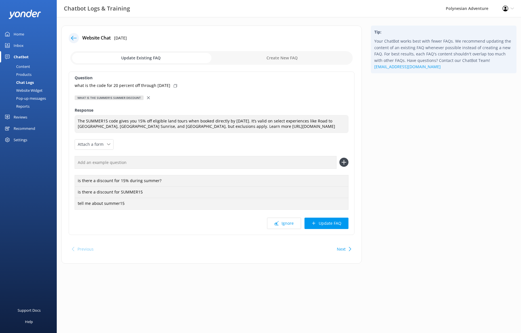
click at [24, 65] on div "Content" at bounding box center [16, 66] width 27 height 8
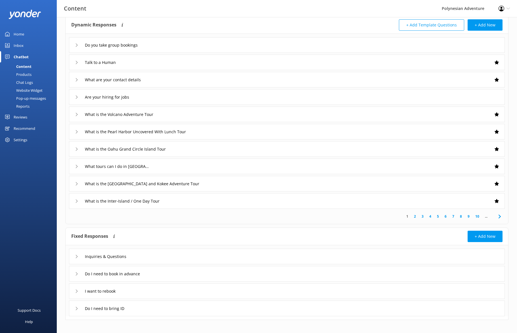
scroll to position [35, 0]
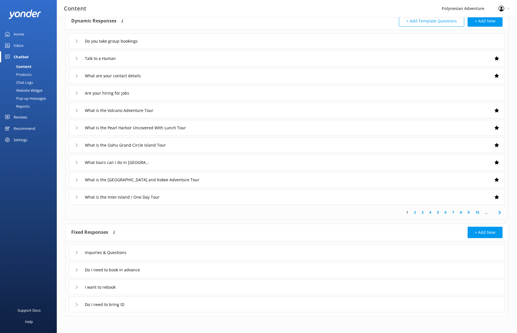
click at [419, 211] on use at bounding box center [499, 212] width 2 height 4
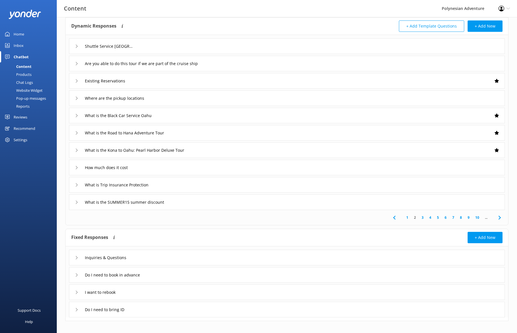
scroll to position [35, 0]
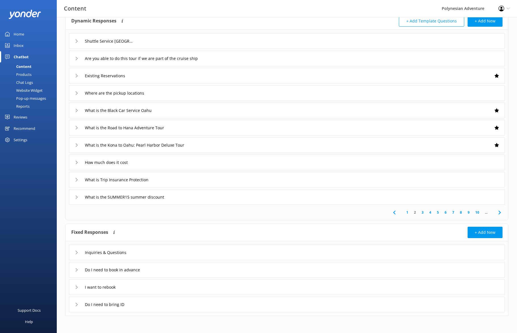
click at [419, 212] on link "3" at bounding box center [423, 212] width 8 height 5
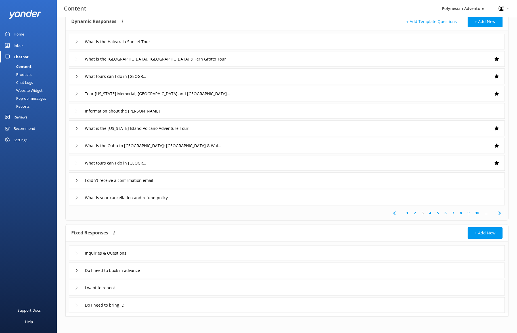
scroll to position [35, 0]
click at [419, 212] on link "4" at bounding box center [430, 212] width 8 height 5
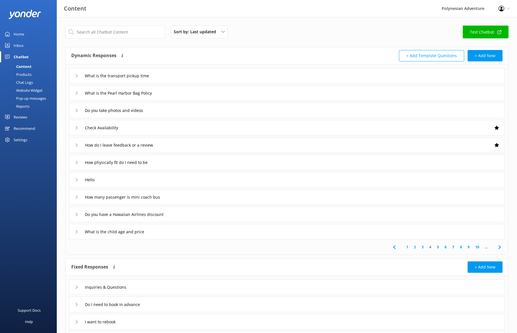
scroll to position [35, 0]
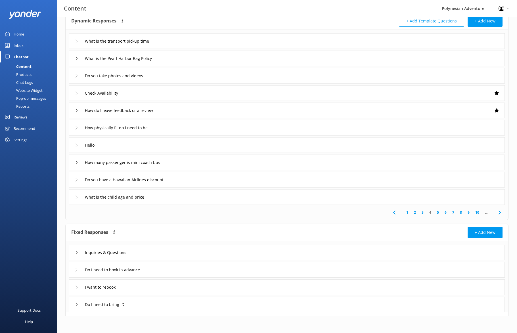
click at [419, 213] on link "5" at bounding box center [438, 212] width 8 height 5
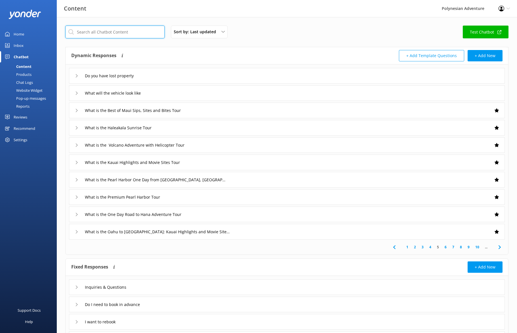
click at [92, 30] on input "text" at bounding box center [114, 32] width 99 height 13
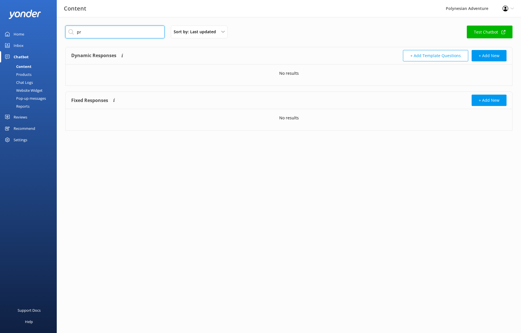
type input "p"
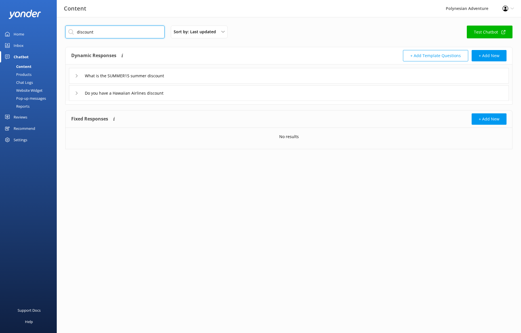
type input "discount"
click at [78, 74] on div "What is the SUMMER15 summer discount" at bounding box center [119, 75] width 89 height 9
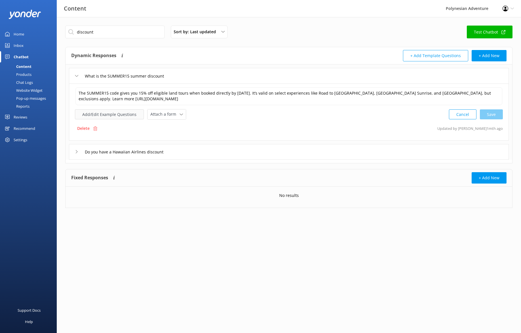
click at [104, 114] on button "Add/Edit Example Questions" at bounding box center [109, 114] width 69 height 10
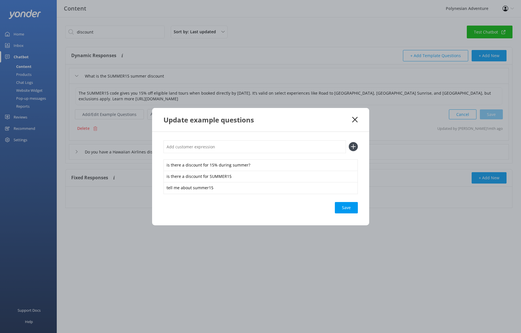
click at [240, 149] on input "text" at bounding box center [255, 146] width 183 height 13
drag, startPoint x: 262, startPoint y: 165, endPoint x: 200, endPoint y: 165, distance: 61.6
click at [200, 165] on div "is there a discount for 15% during summer?" at bounding box center [261, 165] width 194 height 12
drag, startPoint x: 226, startPoint y: 174, endPoint x: 144, endPoint y: 175, distance: 82.0
click at [144, 175] on div "Update example questions is there a discount is there a discount for SUMMER15 t…" at bounding box center [260, 166] width 521 height 333
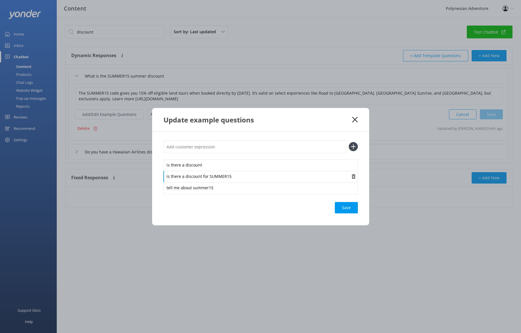
click at [185, 175] on div "is there a discount for SUMMER15" at bounding box center [261, 177] width 194 height 12
drag, startPoint x: 186, startPoint y: 175, endPoint x: 277, endPoint y: 183, distance: 91.5
click at [272, 184] on div "is there a discount is there a discount for SUMMER15 tell me about summer15" at bounding box center [261, 176] width 194 height 34
drag, startPoint x: 200, startPoint y: 188, endPoint x: 162, endPoint y: 189, distance: 37.8
click at [154, 187] on div "is there a discount is there a promo code tell me about summer15 Save" at bounding box center [260, 178] width 217 height 93
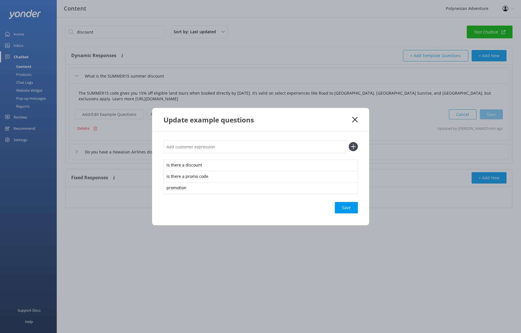
click at [241, 200] on div "is there a discount is there a promo code promotion Save" at bounding box center [260, 178] width 217 height 93
click at [273, 145] on input "text" at bounding box center [255, 146] width 183 height 13
type input "special discount"
click at [355, 146] on use at bounding box center [353, 146] width 5 height 5
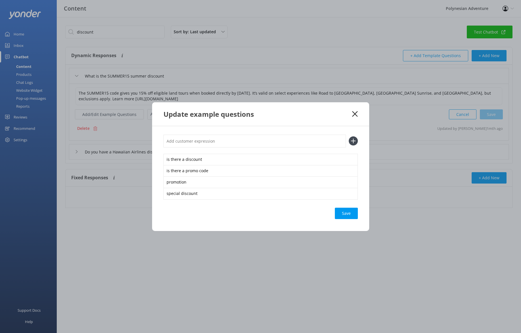
click at [303, 210] on div "Save" at bounding box center [261, 213] width 194 height 11
click at [349, 209] on div "Save" at bounding box center [346, 213] width 23 height 11
click at [356, 116] on icon at bounding box center [354, 114] width 5 height 6
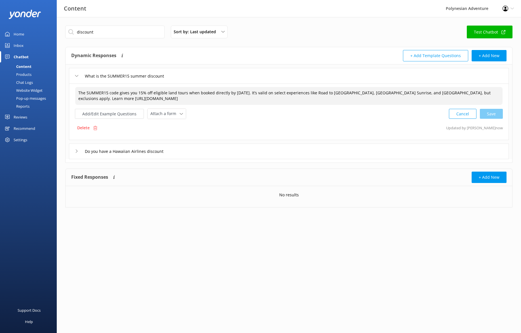
click at [117, 95] on textarea "The SUMMER15 code gives you 15% off eligible land tours when booked directly by…" at bounding box center [289, 96] width 428 height 18
click at [158, 102] on textarea "The SUMMER15 code gives you 15% off eligible land tours when booked directly by…" at bounding box center [289, 96] width 428 height 18
drag, startPoint x: 78, startPoint y: 93, endPoint x: 146, endPoint y: 93, distance: 68.1
click at [146, 93] on textarea "The SUMMER15 code gives you 15% off eligible land tours when booked directly by…" at bounding box center [289, 96] width 428 height 18
click at [169, 78] on input "What is the SUMMER15 summer discount" at bounding box center [126, 76] width 89 height 9
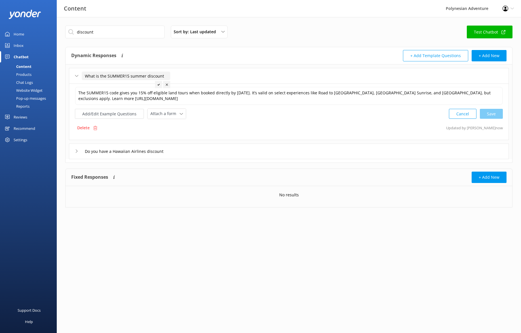
drag, startPoint x: 152, startPoint y: 75, endPoint x: 81, endPoint y: 72, distance: 71.0
click at [81, 72] on div "What is the SUMMER15 summer discount" at bounding box center [119, 75] width 89 height 9
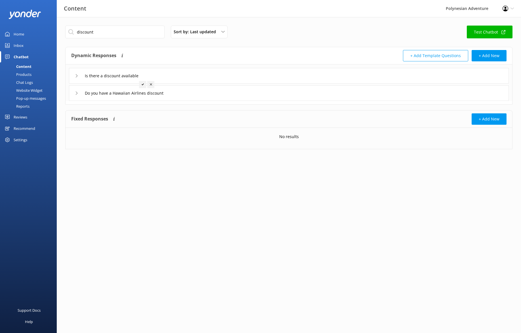
type input "What is the SUMMER15 summer discount"
click at [220, 187] on html "Content Polynesian Adventure Profile Settings Logout Home Inbox Chatbot Content…" at bounding box center [260, 166] width 521 height 333
click at [77, 94] on icon at bounding box center [76, 92] width 3 height 3
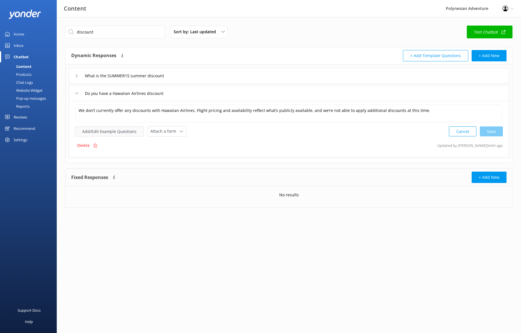
click at [113, 130] on button "Add/Edit Example Questions" at bounding box center [109, 131] width 69 height 10
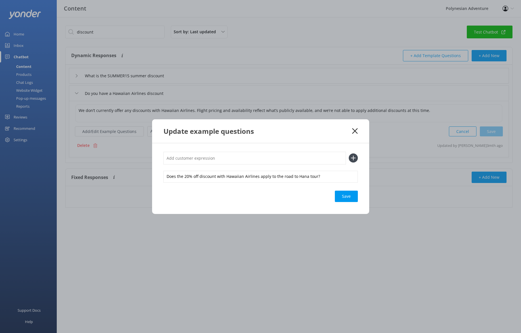
click at [355, 131] on use at bounding box center [354, 130] width 5 height 5
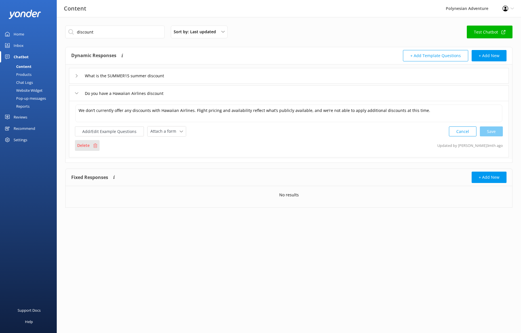
click at [89, 144] on p "Delete" at bounding box center [83, 145] width 12 height 6
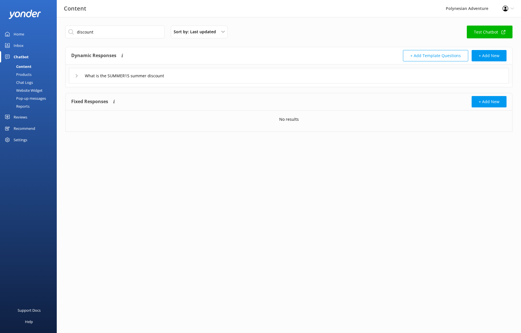
click at [269, 210] on html "Content Polynesian Adventure Profile Settings Logout Home Inbox Chatbot Content…" at bounding box center [260, 166] width 521 height 333
click at [75, 76] on icon at bounding box center [76, 75] width 3 height 3
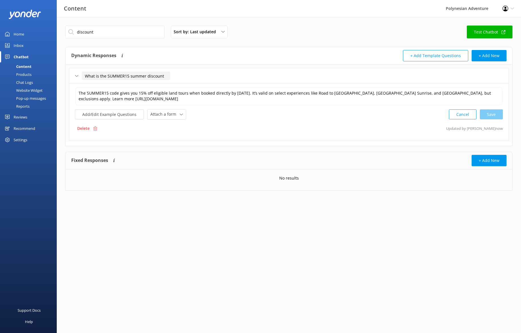
click at [141, 78] on input "What is the SUMMER15 summer discount" at bounding box center [126, 76] width 89 height 9
drag, startPoint x: 162, startPoint y: 76, endPoint x: 93, endPoint y: 73, distance: 69.9
click at [89, 71] on div "What is the SUMMER15 summer discount" at bounding box center [119, 75] width 89 height 9
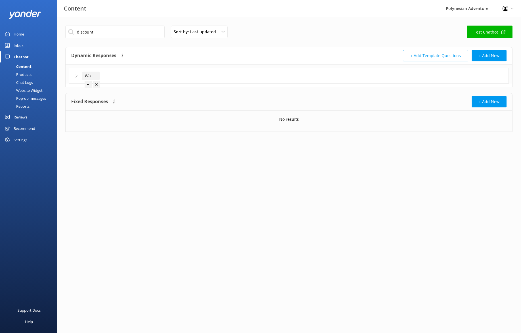
type input "W"
type input "Are there any discounts available"
click at [153, 84] on icon at bounding box center [152, 84] width 2 height 2
click at [75, 75] on icon at bounding box center [76, 75] width 3 height 3
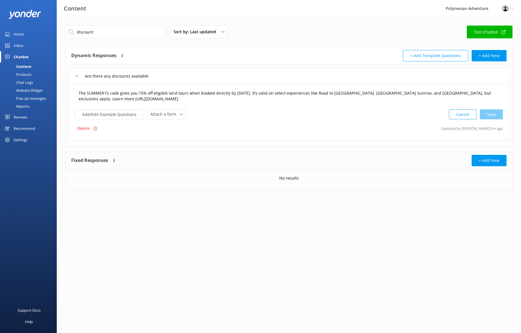
click at [171, 98] on textarea "The SUMMER15 code gives you 15% off eligible land tours when booked directly by…" at bounding box center [289, 96] width 427 height 18
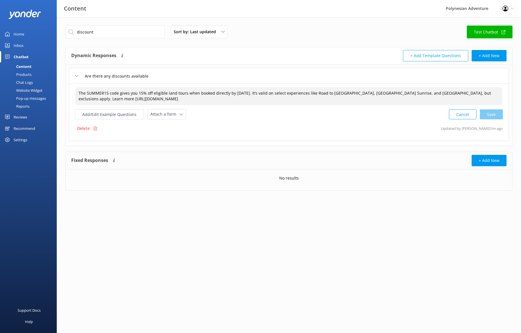
drag, startPoint x: 79, startPoint y: 92, endPoint x: 137, endPoint y: 92, distance: 58.5
click at [137, 92] on textarea "The SUMMER15 code gives you 15% off eligible land tours when booked directly by…" at bounding box center [289, 96] width 427 height 18
click at [174, 92] on textarea "Occasionally, we do offer promotions for eligible land tours when booked direct…" at bounding box center [289, 96] width 427 height 18
drag, startPoint x: 174, startPoint y: 92, endPoint x: 185, endPoint y: 101, distance: 14.0
click at [174, 92] on textarea "Occasionally, we do offer promotions for eligible land tours when booked direct…" at bounding box center [289, 96] width 427 height 18
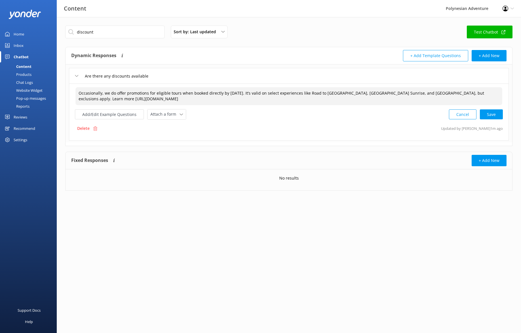
click at [213, 95] on textarea "Occasionally, we do offer promotions for eligible tours when booked directly by…" at bounding box center [289, 96] width 427 height 18
drag, startPoint x: 221, startPoint y: 94, endPoint x: 225, endPoint y: 95, distance: 4.6
click at [221, 94] on textarea "Occasionally, we do offer promotions for eligible tours when booked directly by…" at bounding box center [289, 96] width 427 height 18
drag, startPoint x: 280, startPoint y: 94, endPoint x: 301, endPoint y: 92, distance: 21.1
click at [301, 92] on textarea "Occasionally, we do offer promotions for eligible tours when booked directly wi…" at bounding box center [289, 96] width 427 height 18
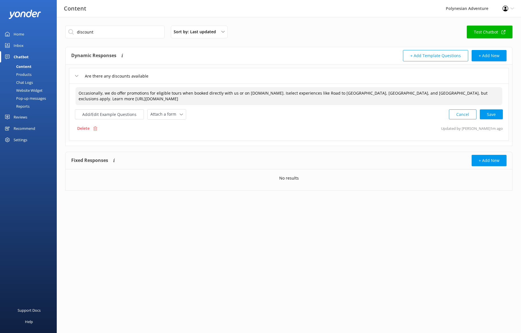
drag, startPoint x: 280, startPoint y: 93, endPoint x: 487, endPoint y: 96, distance: 206.4
click at [419, 96] on textarea "Occasionally, we do offer promotions for eligible tours when booked directly wi…" at bounding box center [289, 96] width 427 height 18
drag, startPoint x: 358, startPoint y: 93, endPoint x: 472, endPoint y: 95, distance: 113.6
click at [419, 95] on textarea "Occasionally, we do offer promotions for eligible tours when booked directly wi…" at bounding box center [289, 96] width 427 height 18
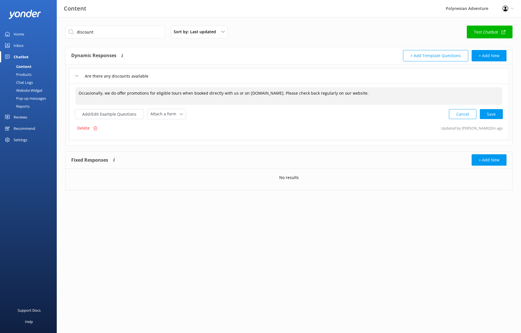
drag, startPoint x: 148, startPoint y: 94, endPoint x: 157, endPoint y: 93, distance: 9.4
click at [148, 94] on textarea "Occasionally, we do offer promotions for eligible tours when booked directly wi…" at bounding box center [289, 96] width 427 height 18
click at [419, 110] on div "Cancel Loading.." at bounding box center [476, 113] width 54 height 11
click at [111, 110] on button "Add/Edit Example Questions" at bounding box center [109, 113] width 69 height 10
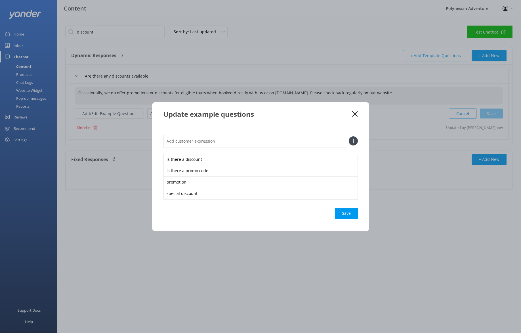
type textarea "Occasionally, we do offer promotions or discounts for eligible tours when booke…"
click at [352, 115] on icon at bounding box center [354, 114] width 5 height 6
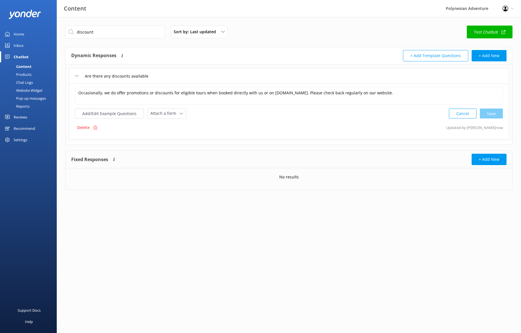
click at [23, 55] on div "Chatbot" at bounding box center [21, 56] width 15 height 11
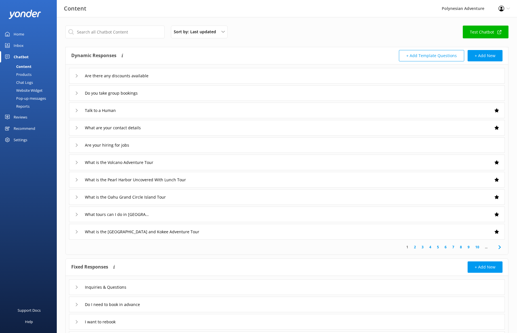
click at [16, 33] on div "Home" at bounding box center [19, 33] width 11 height 11
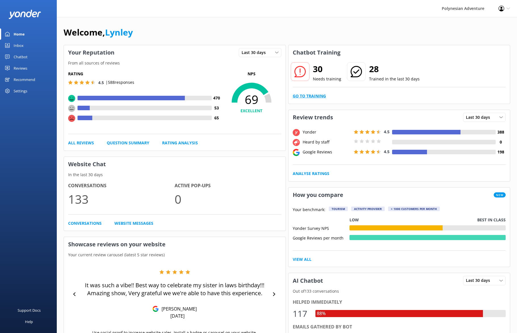
click at [315, 98] on link "Go to Training" at bounding box center [309, 96] width 33 height 6
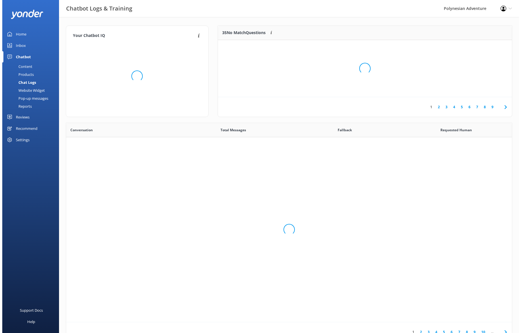
scroll to position [195, 442]
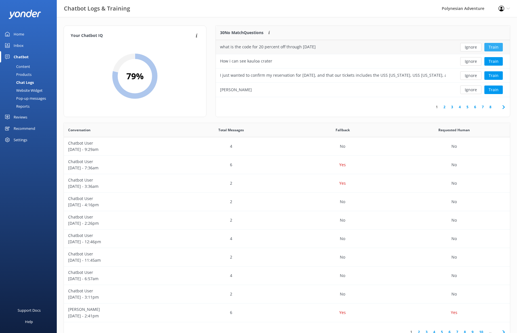
click at [419, 48] on button "Train" at bounding box center [493, 47] width 18 height 9
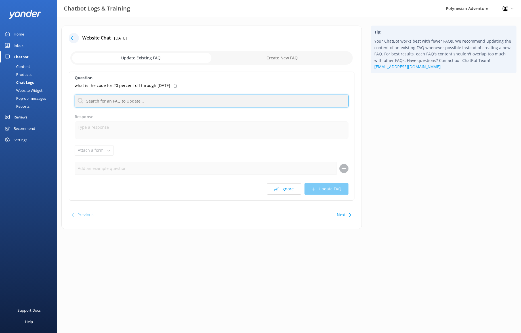
click at [115, 100] on input "text" at bounding box center [212, 101] width 274 height 13
drag, startPoint x: 103, startPoint y: 101, endPoint x: 72, endPoint y: 96, distance: 31.5
click at [68, 95] on div "Website Chat [DATE] Update Existing FAQ Create New FAQ Question what is the cod…" at bounding box center [211, 128] width 301 height 204
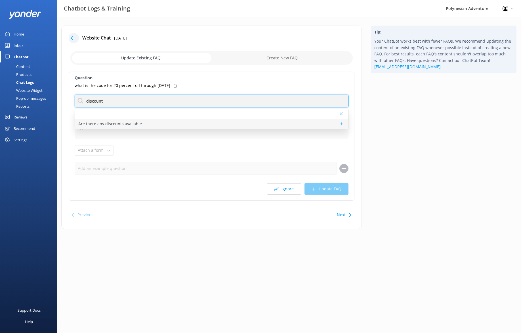
type input "discount"
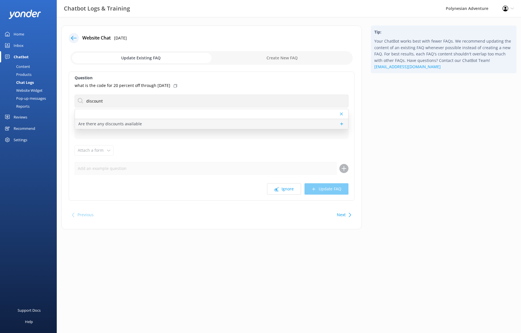
click at [118, 122] on p "Are there any discounts available" at bounding box center [110, 124] width 64 height 6
type textarea "Occasionally, we do offer promotions or discounts for eligible tours when booke…"
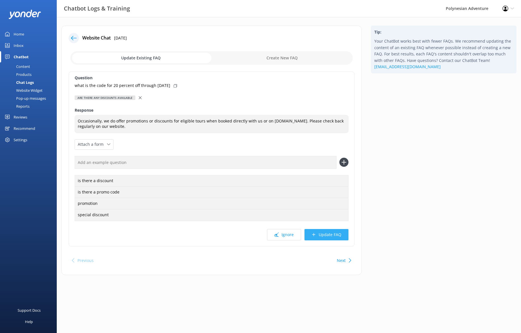
click at [318, 235] on button "Update FAQ" at bounding box center [327, 234] width 44 height 11
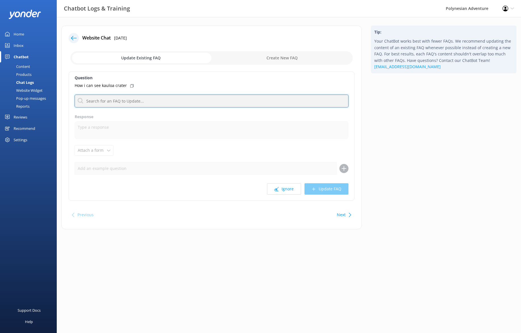
click at [110, 99] on input "text" at bounding box center [212, 101] width 274 height 13
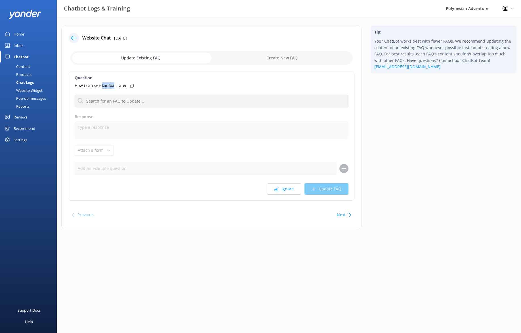
drag, startPoint x: 114, startPoint y: 86, endPoint x: 102, endPoint y: 86, distance: 11.9
click at [102, 86] on p "How i can see kauloa crater" at bounding box center [101, 85] width 52 height 6
copy p "kauloa"
click at [179, 268] on html "Chatbot Logs & Training Polynesian Adventure Profile Settings Logout Home Inbox…" at bounding box center [260, 166] width 521 height 333
click at [276, 192] on button "Ignore" at bounding box center [284, 188] width 34 height 11
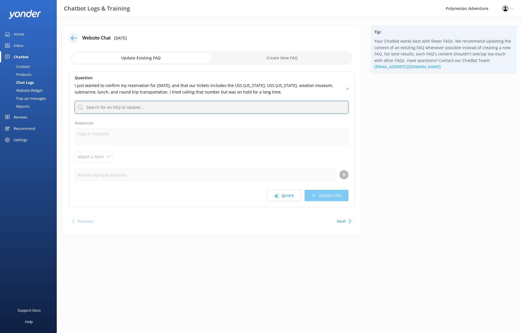
click at [190, 103] on input "text" at bounding box center [212, 107] width 274 height 13
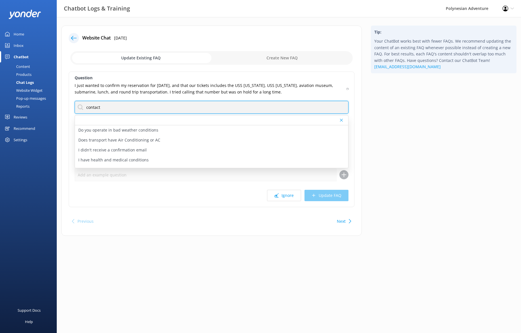
drag, startPoint x: 112, startPoint y: 105, endPoint x: 69, endPoint y: 106, distance: 43.7
click at [69, 106] on div "Question I just wanted to confirm my reservation for [DATE], and that our ticke…" at bounding box center [212, 139] width 286 height 135
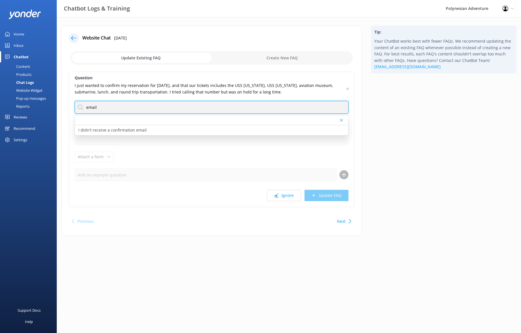
drag, startPoint x: 79, startPoint y: 104, endPoint x: 71, endPoint y: 104, distance: 8.3
click at [70, 104] on div "Question I just wanted to confirm my reservation for [DATE], and that our ticke…" at bounding box center [212, 139] width 286 height 135
type input "p"
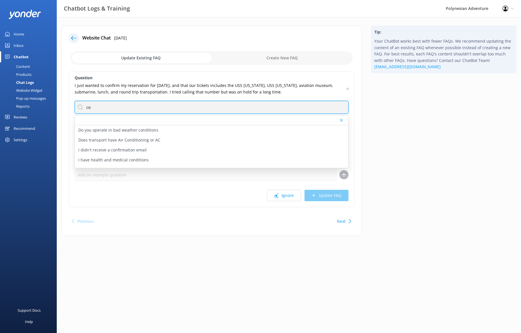
type input "c"
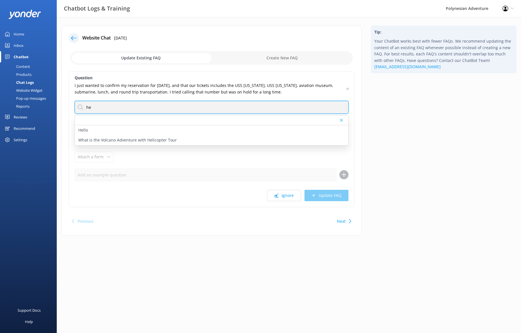
type input "h"
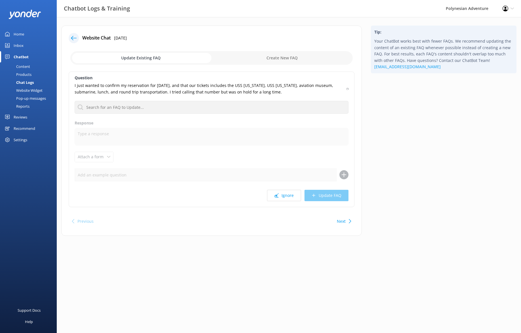
click at [29, 66] on div "Content" at bounding box center [16, 66] width 27 height 8
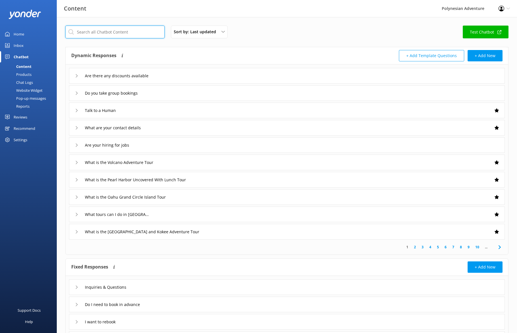
click at [116, 32] on input "text" at bounding box center [114, 32] width 99 height 13
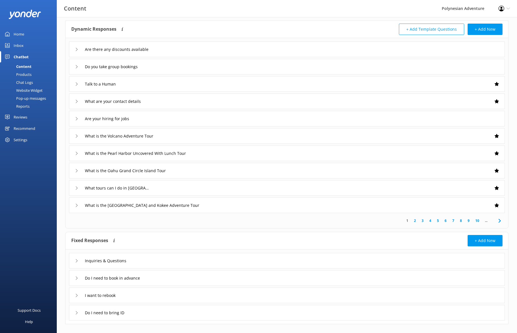
scroll to position [35, 0]
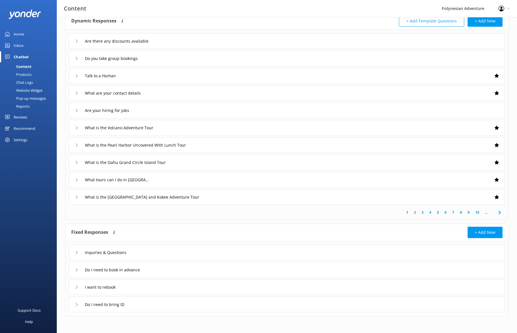
click at [77, 254] on div "Inquiries & Questions" at bounding box center [102, 252] width 55 height 9
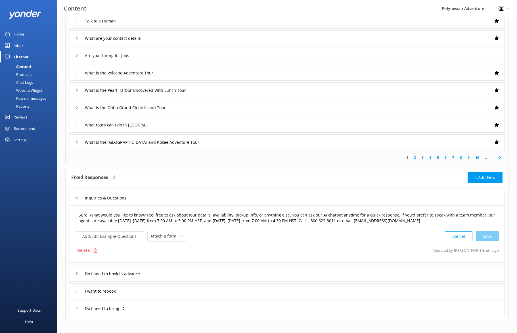
scroll to position [93, 0]
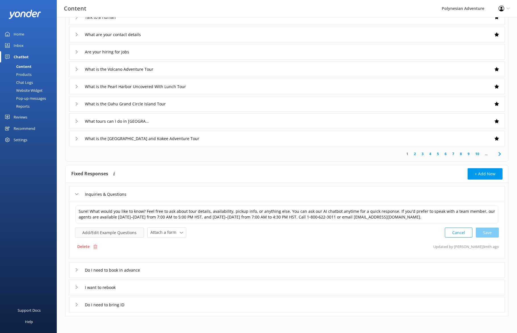
click at [118, 235] on button "Add/Edit Example Questions" at bounding box center [109, 232] width 69 height 10
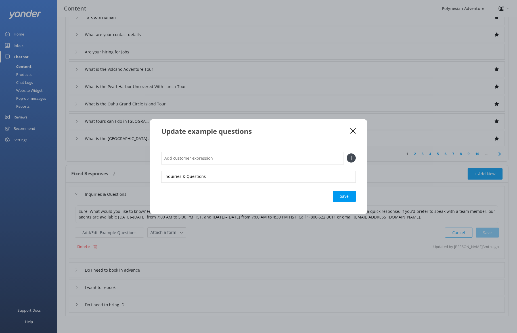
click at [226, 198] on div "Save" at bounding box center [258, 195] width 194 height 11
click at [204, 155] on input "text" at bounding box center [252, 158] width 183 height 13
type input "contact us"
click at [352, 157] on icon at bounding box center [351, 157] width 9 height 9
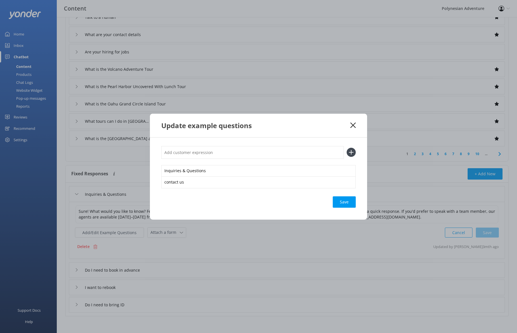
drag, startPoint x: 224, startPoint y: 154, endPoint x: 227, endPoint y: 155, distance: 3.5
click at [224, 154] on input "text" at bounding box center [252, 152] width 183 height 13
type input "contact form"
click at [351, 150] on use at bounding box center [351, 152] width 5 height 5
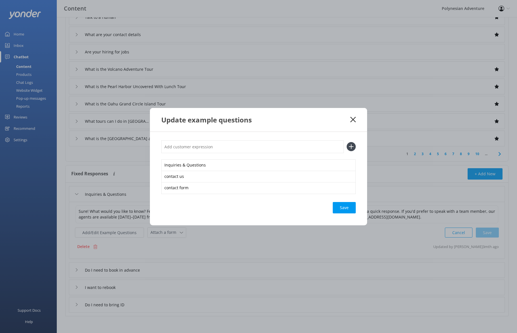
click at [203, 148] on input "text" at bounding box center [252, 146] width 183 height 13
type input "unable to call"
click at [351, 148] on icon at bounding box center [351, 146] width 9 height 9
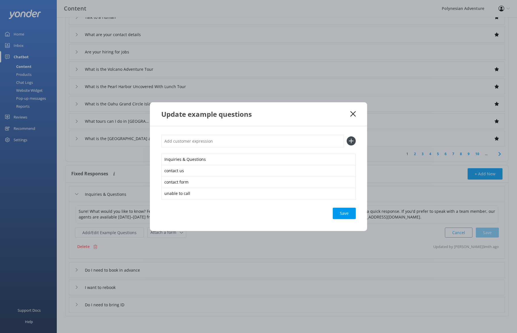
click at [348, 213] on div "Save" at bounding box center [344, 213] width 23 height 11
click at [353, 114] on use at bounding box center [352, 113] width 5 height 5
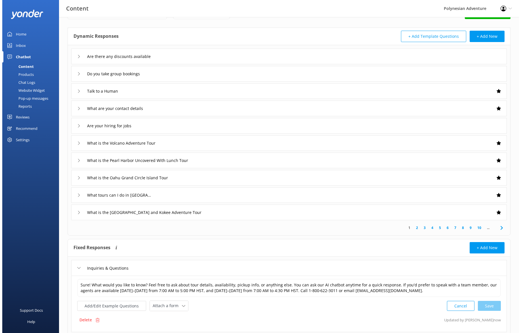
scroll to position [0, 0]
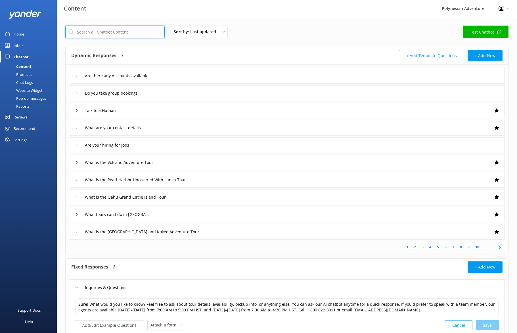
click at [120, 30] on input "text" at bounding box center [114, 32] width 99 height 13
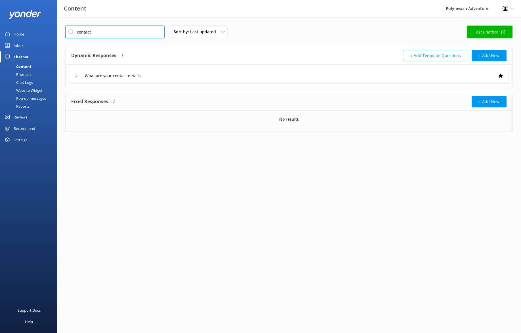
type input "contact"
click at [23, 66] on div "Content" at bounding box center [17, 66] width 28 height 8
click at [19, 35] on div "Home" at bounding box center [19, 33] width 11 height 11
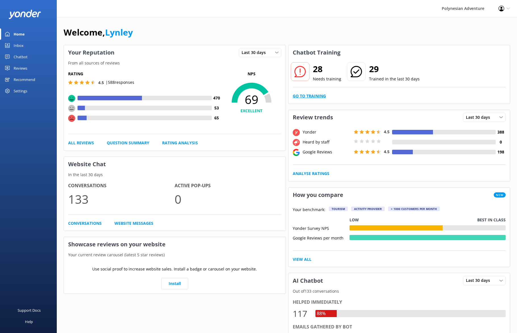
click at [318, 94] on link "Go to Training" at bounding box center [309, 96] width 33 height 6
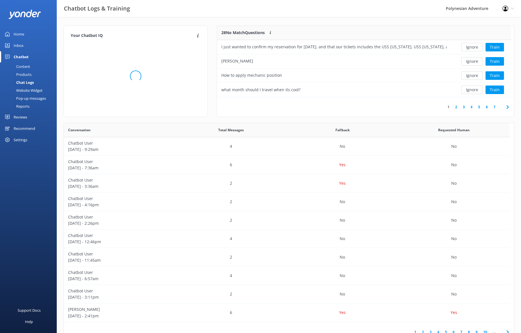
scroll to position [5, 5]
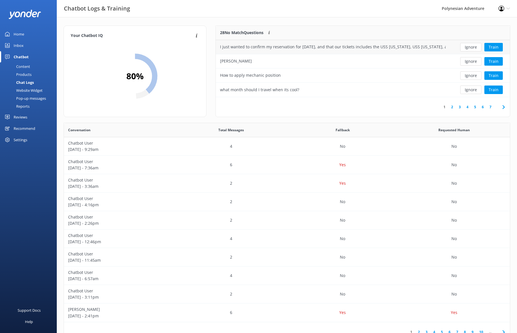
click at [283, 43] on div "I just wanted to confirm my reservation for [DATE], and that our tickets includ…" at bounding box center [333, 47] width 234 height 14
click at [507, 45] on div "Ignore Train" at bounding box center [480, 47] width 60 height 14
click at [496, 47] on button "Train" at bounding box center [493, 47] width 18 height 9
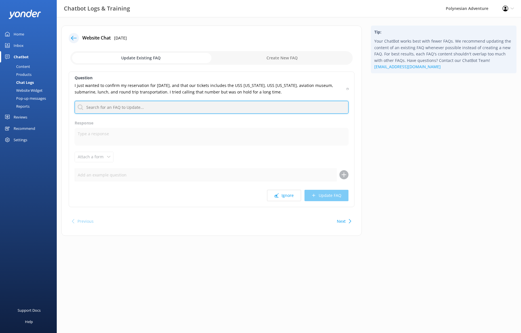
click at [151, 107] on input "text" at bounding box center [212, 107] width 274 height 13
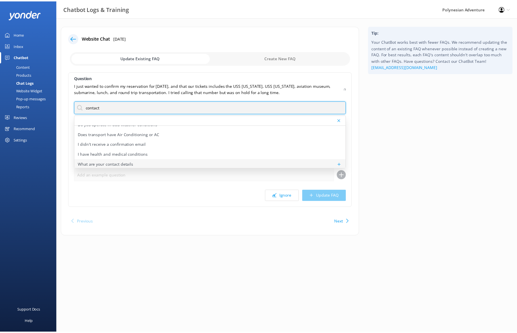
scroll to position [6, 0]
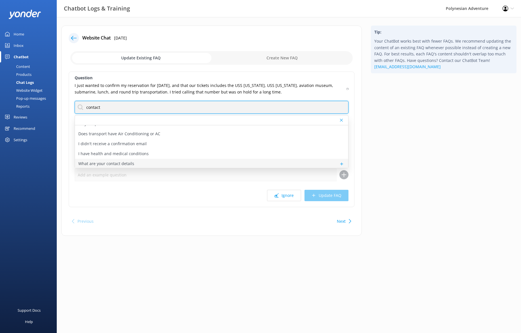
type input "contact"
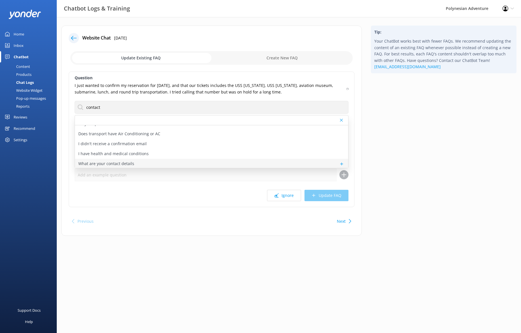
click at [117, 164] on p "What are your contact details" at bounding box center [106, 163] width 56 height 6
type textarea "You can contact the Polynesian Adventure team at 1-800-622-3011, Monday–Friday,…"
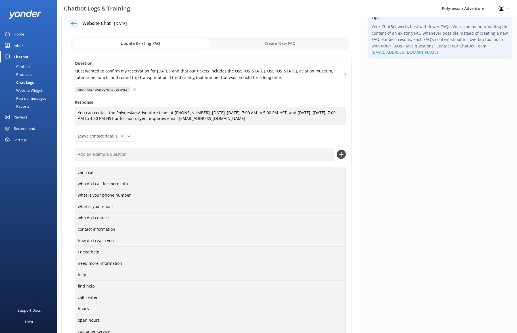
scroll to position [28, 0]
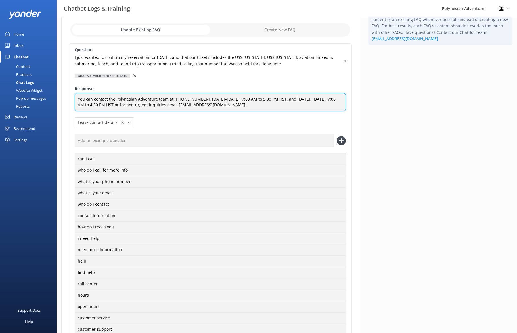
drag, startPoint x: 164, startPoint y: 105, endPoint x: 214, endPoint y: 107, distance: 50.0
click at [214, 107] on textarea "You can contact the Polynesian Adventure team at 1-800-622-3011, Monday–Friday,…" at bounding box center [210, 102] width 271 height 18
click at [219, 107] on textarea "You can contact the Polynesian Adventure team at 1-800-622-3011, Monday–Friday,…" at bounding box center [210, 102] width 271 height 18
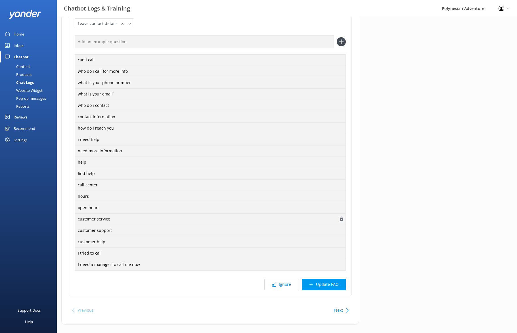
scroll to position [136, 0]
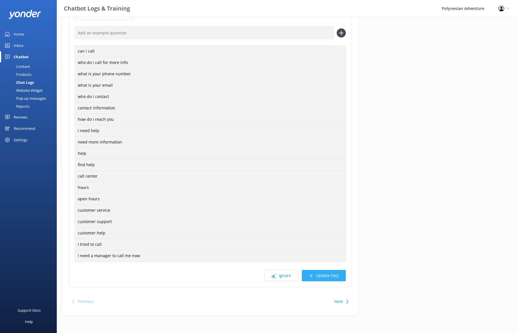
click at [338, 279] on button "Update FAQ" at bounding box center [324, 275] width 44 height 11
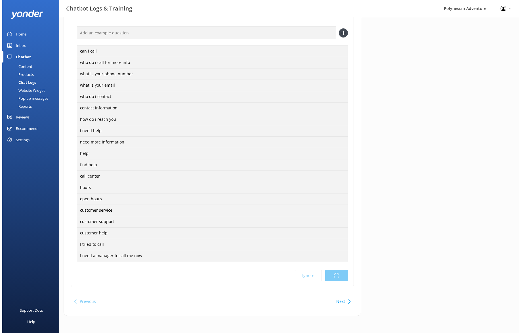
scroll to position [0, 0]
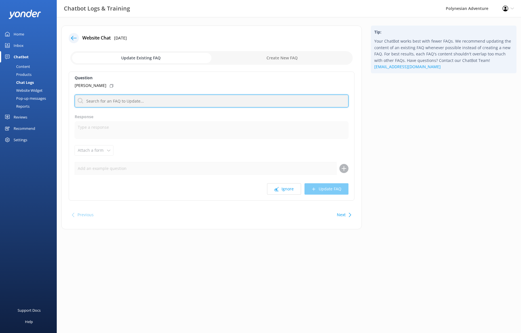
click at [95, 103] on input "text" at bounding box center [212, 101] width 274 height 13
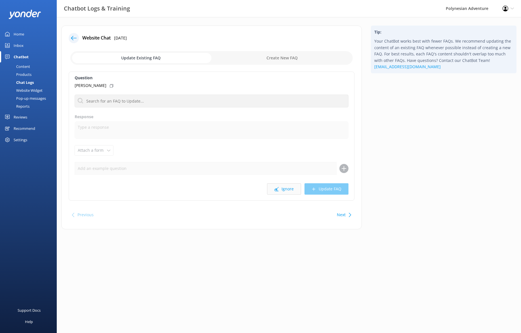
click at [284, 192] on button "Ignore" at bounding box center [284, 188] width 34 height 11
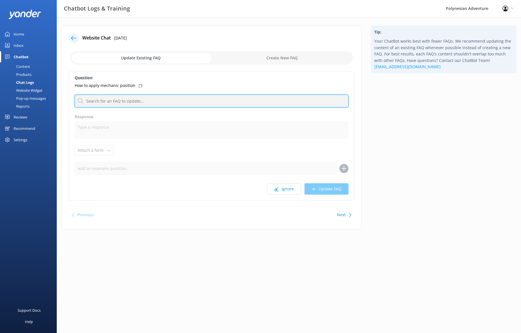
click at [122, 103] on input "text" at bounding box center [212, 101] width 274 height 13
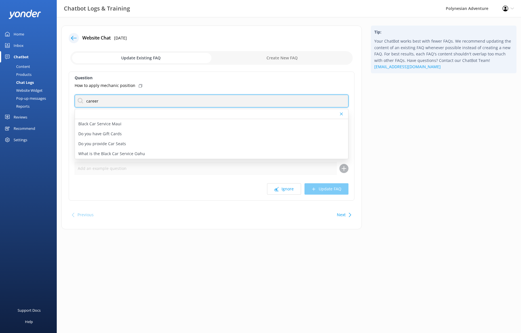
drag, startPoint x: 100, startPoint y: 102, endPoint x: 79, endPoint y: 100, distance: 21.7
click at [79, 100] on input "career" at bounding box center [212, 101] width 274 height 13
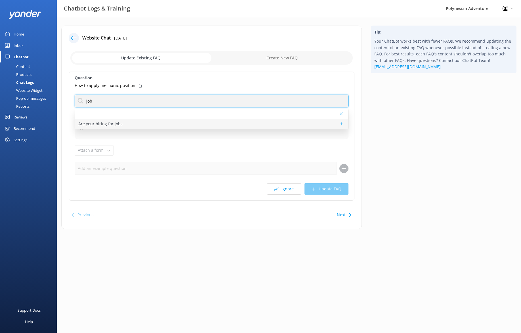
type input "job"
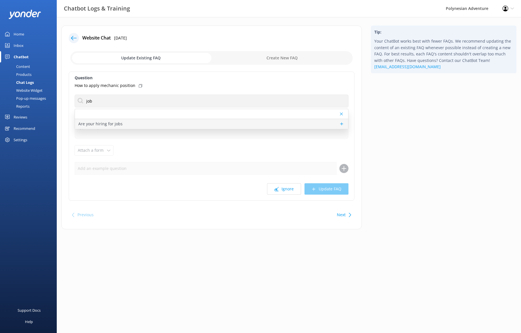
click at [139, 121] on div "Are your hiring for jobs" at bounding box center [211, 124] width 273 height 10
type textarea "If you're passionate about sharing the beauty of the Hawaiian Islands, we’d lov…"
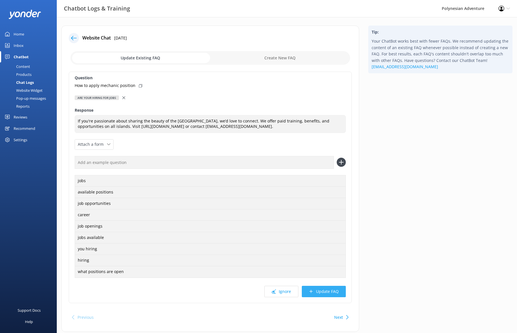
click at [326, 290] on button "Update FAQ" at bounding box center [324, 291] width 44 height 11
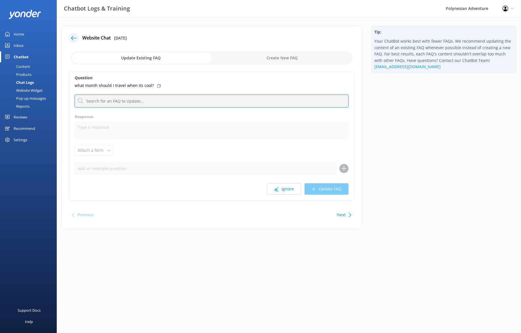
click at [117, 102] on input "text" at bounding box center [212, 101] width 274 height 13
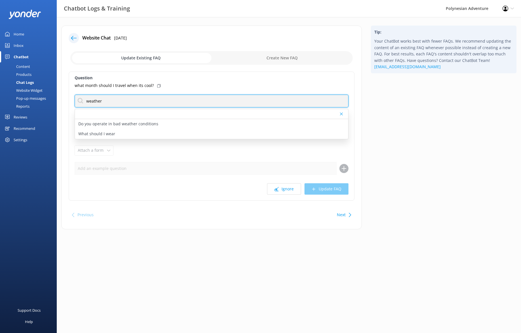
click at [85, 102] on input "weather" at bounding box center [212, 101] width 274 height 13
type input "l"
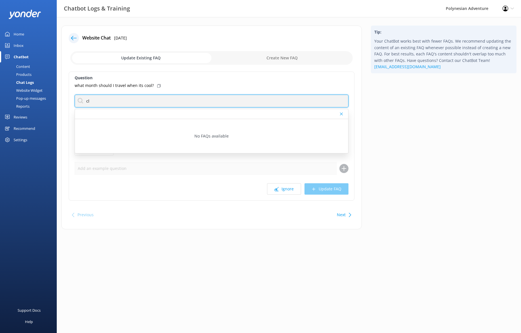
type input "c"
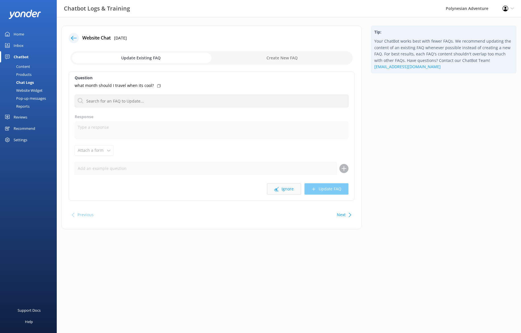
click at [289, 189] on button "Ignore" at bounding box center [284, 188] width 34 height 11
click at [281, 190] on button "Ignore" at bounding box center [284, 188] width 34 height 11
click at [295, 186] on button "Ignore" at bounding box center [284, 188] width 34 height 11
click at [281, 187] on button "Ignore" at bounding box center [284, 188] width 34 height 11
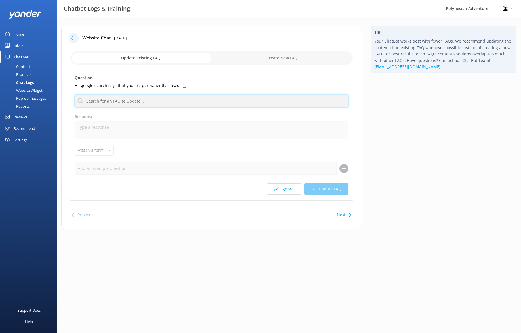
click at [144, 104] on input "text" at bounding box center [212, 101] width 274 height 13
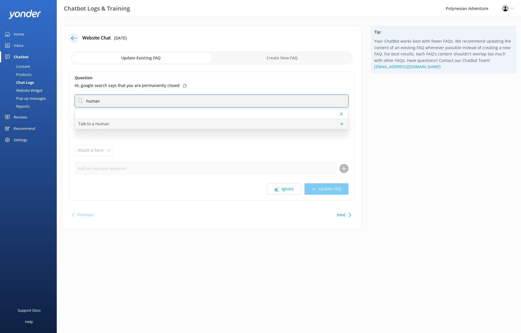
type input "human"
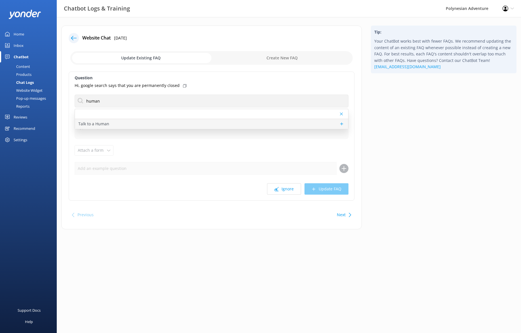
click at [204, 125] on div "Talk to a Human" at bounding box center [211, 124] width 273 height 10
type textarea "If you'd like to speak to a person on the Polynesian Adventure Team, please cal…"
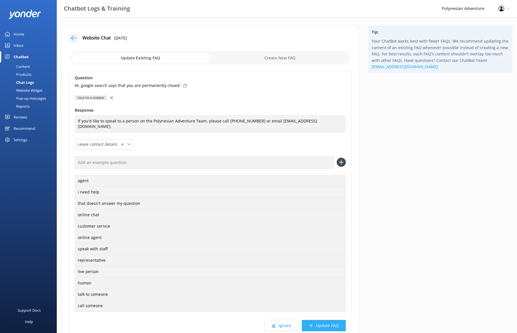
click at [331, 327] on button "Update FAQ" at bounding box center [324, 325] width 44 height 11
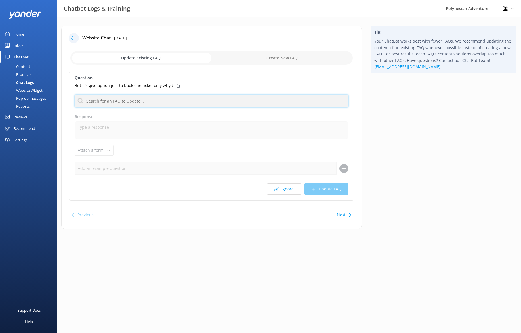
click at [131, 100] on input "text" at bounding box center [212, 101] width 274 height 13
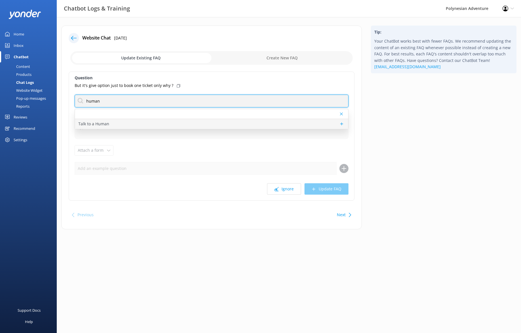
type input "human"
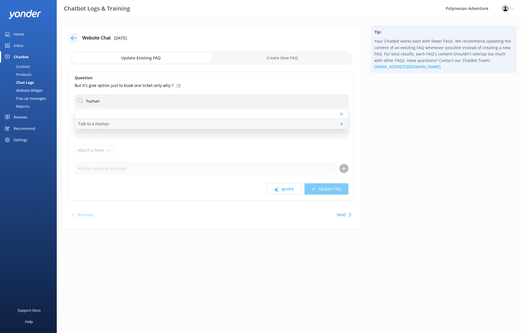
click at [153, 125] on div "Talk to a Human" at bounding box center [211, 124] width 273 height 10
type textarea "If you'd like to speak to a person on the Polynesian Adventure Team, please cal…"
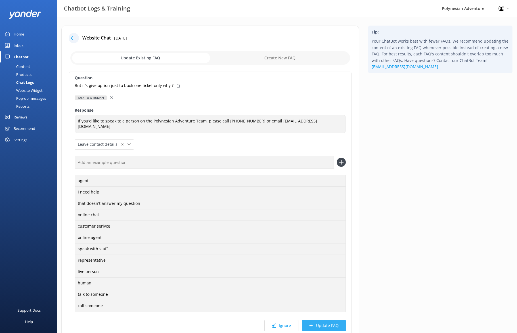
click at [321, 325] on button "Update FAQ" at bounding box center [324, 325] width 44 height 11
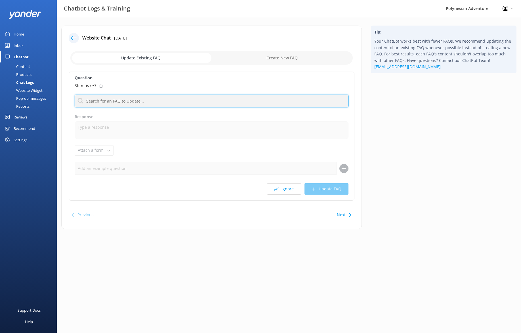
click at [118, 100] on input "text" at bounding box center [212, 101] width 274 height 13
type input "c"
type input "j"
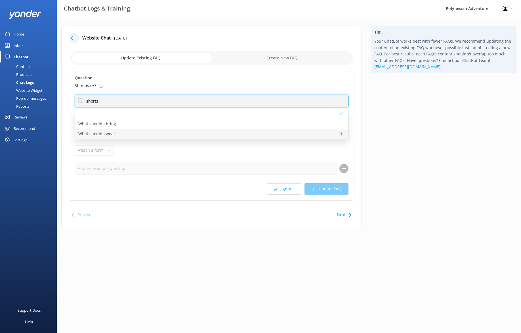
type input "shorts"
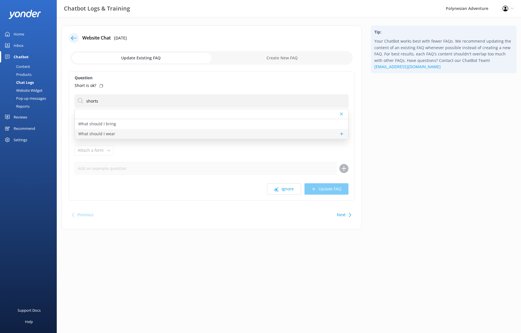
click at [109, 130] on div "What should I wear" at bounding box center [211, 134] width 273 height 10
type textarea "Please wear comfortable attire and sturdy, closed-toe shoes, especially for tou…"
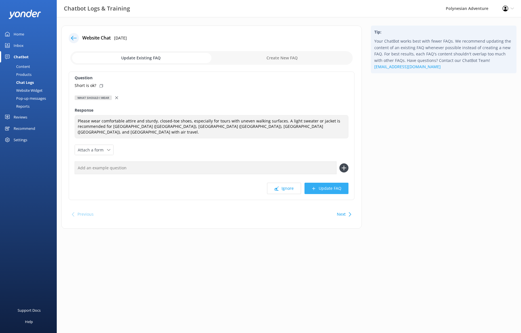
click at [335, 183] on button "Update FAQ" at bounding box center [327, 188] width 44 height 11
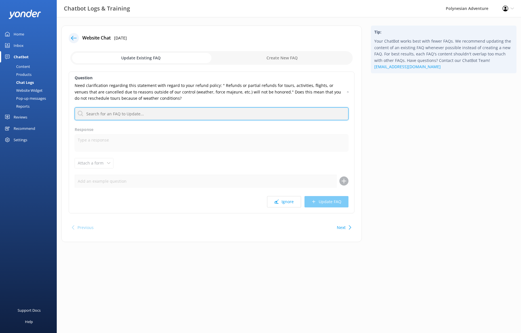
click at [132, 114] on input "text" at bounding box center [212, 113] width 274 height 13
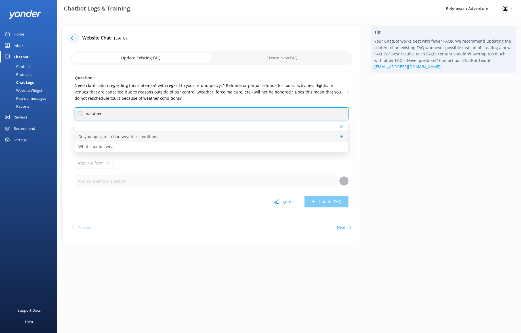
type input "weather"
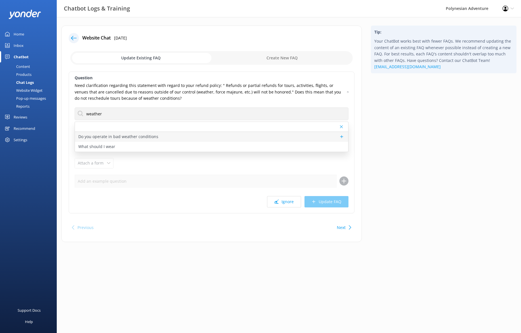
click at [143, 135] on p "Do you operate in bad weather conditions" at bounding box center [118, 136] width 80 height 6
type textarea "We operate rain or shine, but guest safety always comes first. We’ll notify you…"
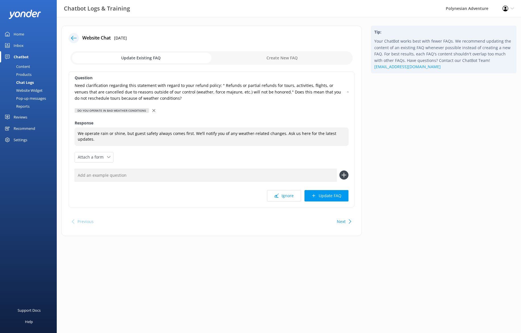
click at [332, 195] on button "Update FAQ" at bounding box center [327, 195] width 44 height 11
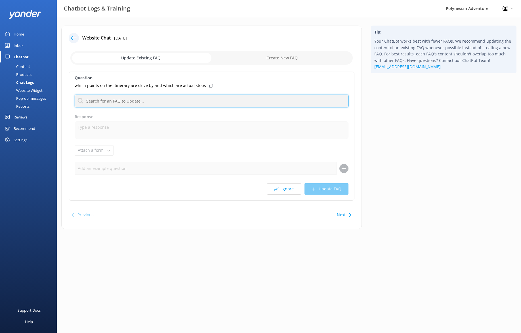
click at [210, 99] on input "text" at bounding box center [212, 101] width 274 height 13
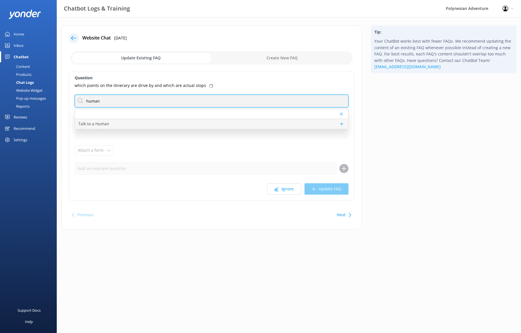
type input "human"
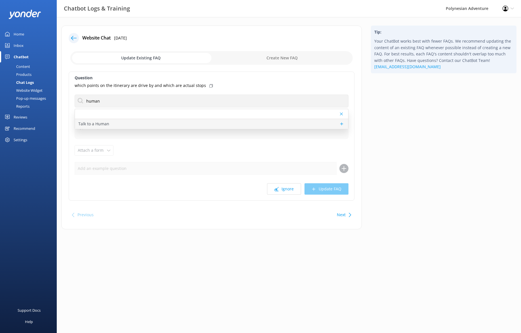
click at [187, 123] on div "Talk to a Human" at bounding box center [211, 124] width 273 height 10
type textarea "If you'd like to speak to a person on the Polynesian Adventure Team, please cal…"
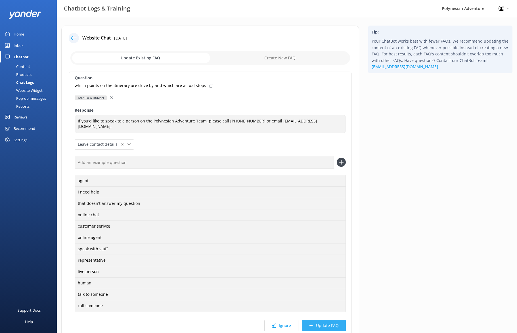
click at [328, 327] on button "Update FAQ" at bounding box center [324, 325] width 44 height 11
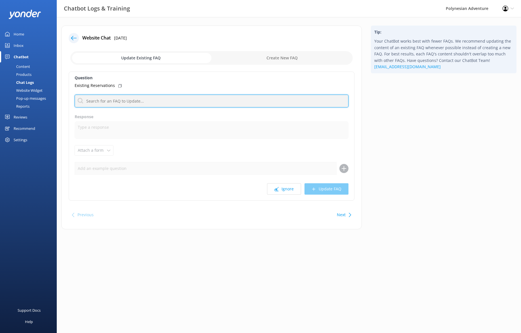
click at [104, 101] on input "text" at bounding box center [212, 101] width 274 height 13
type input "c"
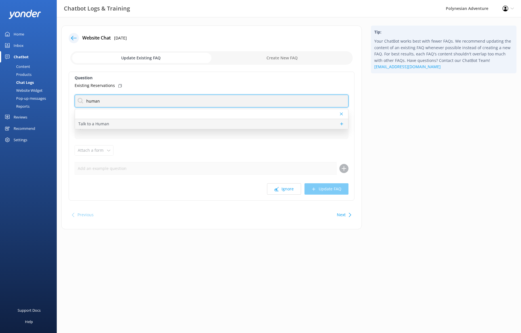
type input "human"
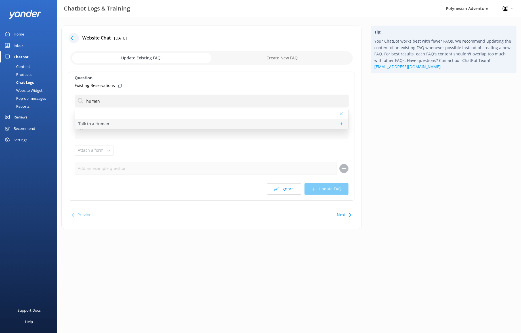
click at [154, 122] on div "Talk to a Human" at bounding box center [211, 124] width 273 height 10
type textarea "If you'd like to speak to a person on the Polynesian Adventure Team, please cal…"
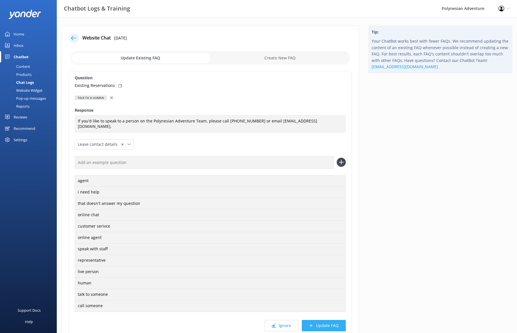
click at [341, 320] on button "Update FAQ" at bounding box center [324, 325] width 44 height 11
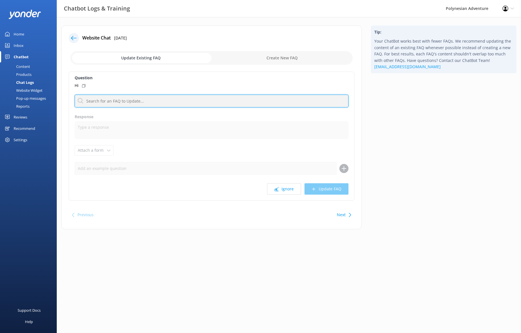
click at [171, 99] on input "text" at bounding box center [212, 101] width 274 height 13
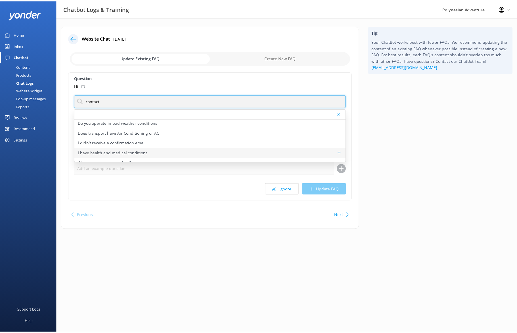
scroll to position [7, 0]
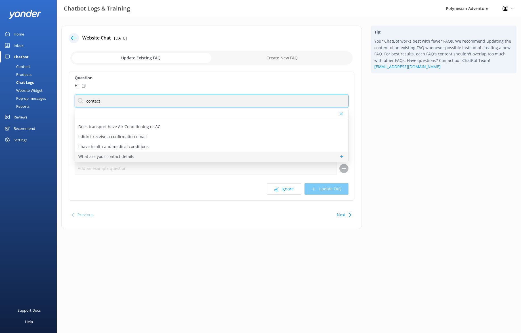
type input "contact"
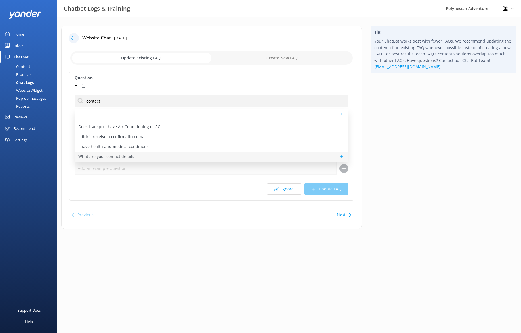
click at [107, 158] on p "What are your contact details" at bounding box center [106, 156] width 56 height 6
type textarea "You can contact the Polynesian Adventure team at 1-800-622-3011, Monday–Friday,…"
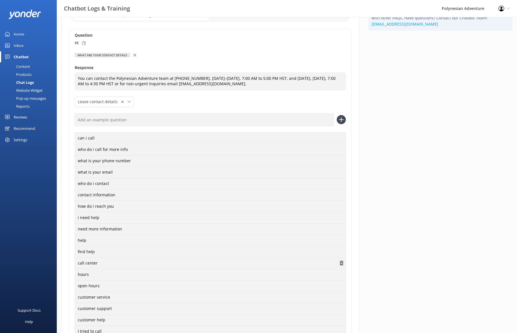
scroll to position [29, 0]
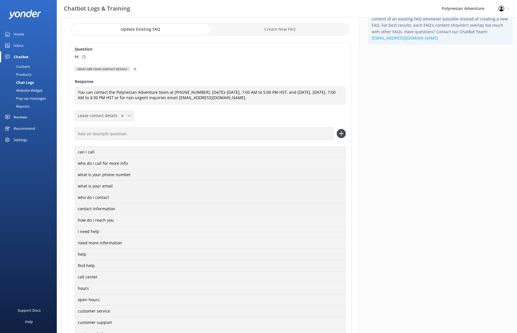
click at [125, 116] on div "✕" at bounding box center [126, 115] width 10 height 5
click at [150, 107] on div "Question Hi What are your contact details Do you operate in bad weather conditi…" at bounding box center [210, 215] width 283 height 345
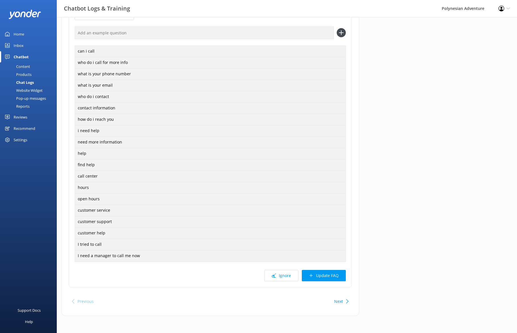
click at [315, 274] on button "Update FAQ" at bounding box center [324, 275] width 44 height 11
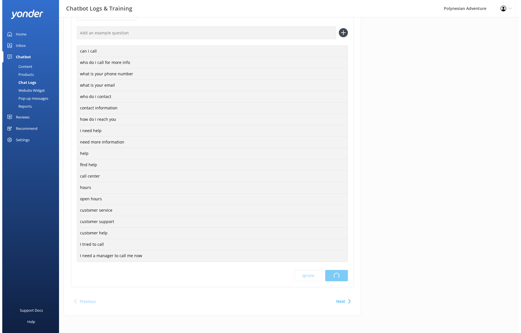
scroll to position [0, 0]
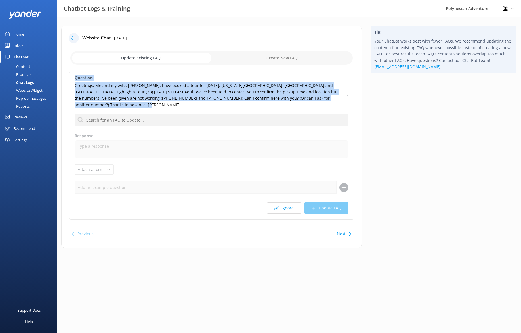
drag, startPoint x: 94, startPoint y: 104, endPoint x: 71, endPoint y: 77, distance: 35.5
click at [71, 77] on div "Question Greetings, Me and my wife, Santi Alessandra, have booked a tour for to…" at bounding box center [212, 146] width 286 height 148
click at [141, 89] on p "Greetings, Me and my wife, Santi Alessandra, have booked a tour for tomorrow: A…" at bounding box center [209, 95] width 269 height 26
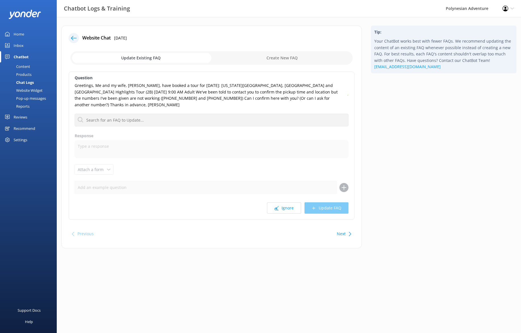
click at [404, 109] on div "Tip: Your ChatBot works best with fewer FAQs. We recommend updating the content…" at bounding box center [444, 140] width 155 height 228
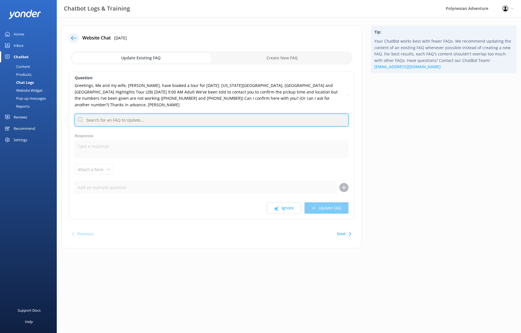
click at [153, 121] on input "text" at bounding box center [212, 120] width 274 height 13
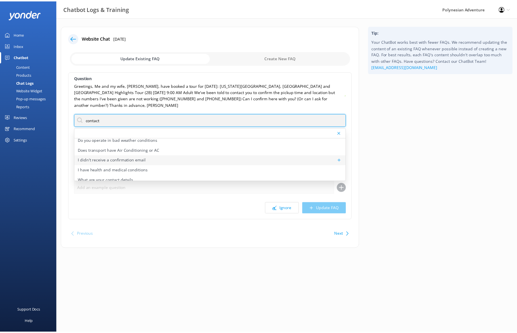
scroll to position [7, 0]
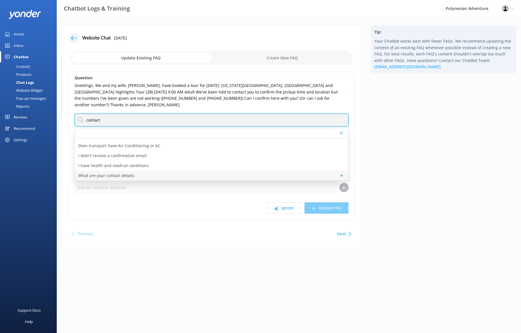
type input "contact"
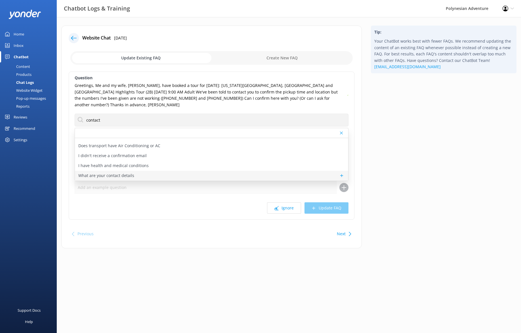
click at [119, 174] on p "What are your contact details" at bounding box center [106, 175] width 56 height 6
type textarea "You can contact the Polynesian Adventure team at 1-800-622-3011, Monday–Friday,…"
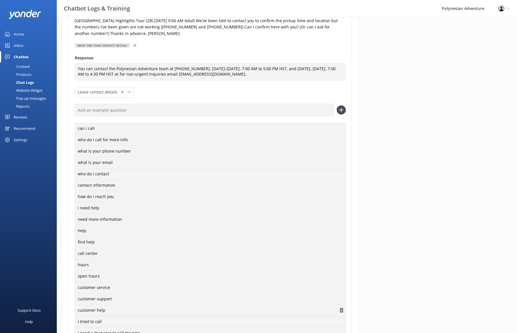
scroll to position [148, 0]
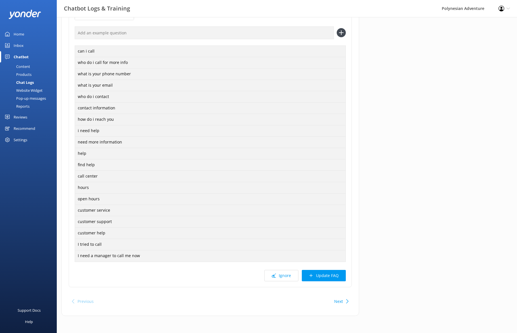
click at [325, 278] on button "Update FAQ" at bounding box center [324, 275] width 44 height 11
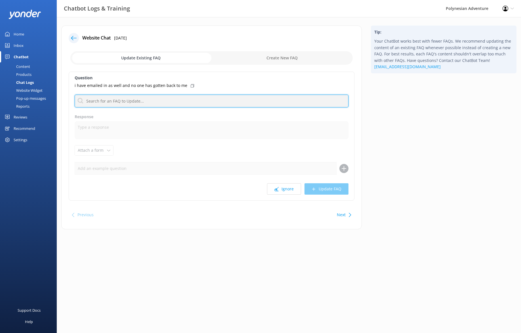
click at [133, 102] on input "text" at bounding box center [212, 101] width 274 height 13
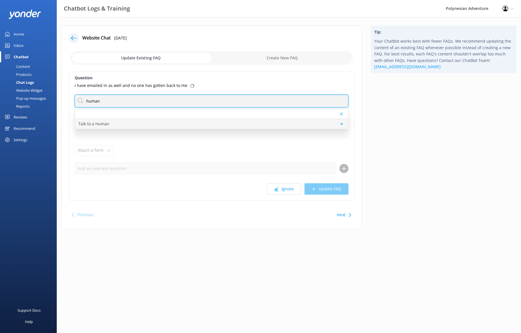
type input "human"
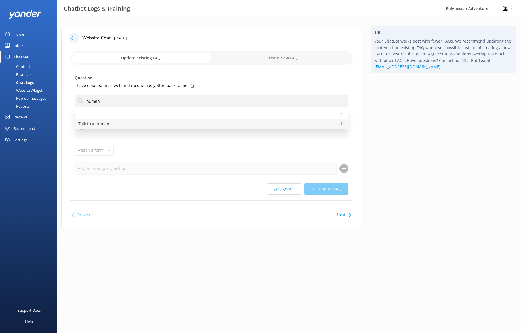
click at [126, 122] on div "Talk to a Human" at bounding box center [211, 124] width 273 height 10
type textarea "If you'd like to speak to a person on the Polynesian Adventure Team, please cal…"
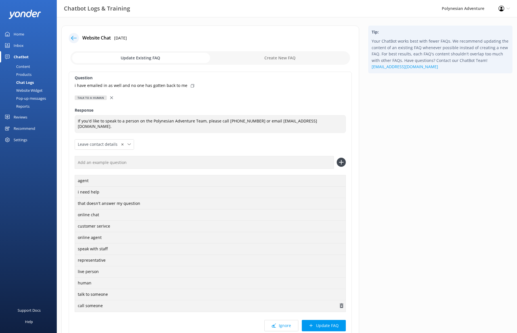
scroll to position [49, 0]
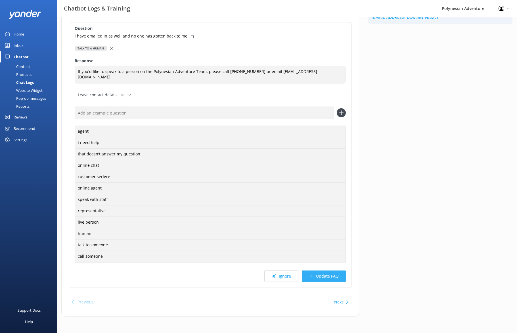
click at [319, 272] on button "Update FAQ" at bounding box center [324, 275] width 44 height 11
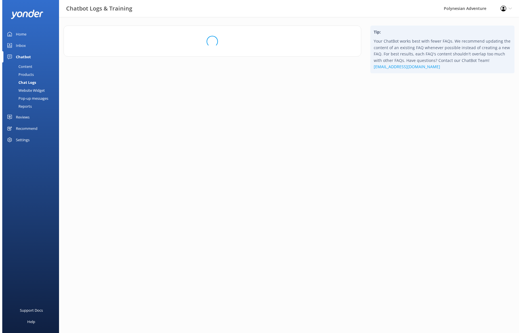
scroll to position [0, 0]
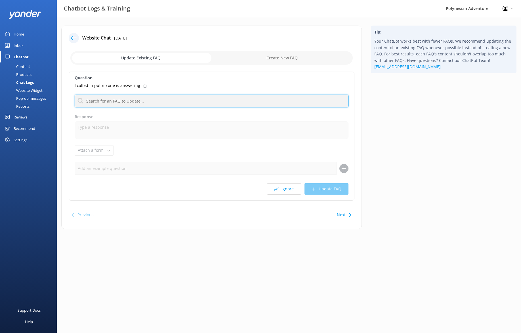
click at [121, 100] on input "text" at bounding box center [212, 101] width 274 height 13
type input "h"
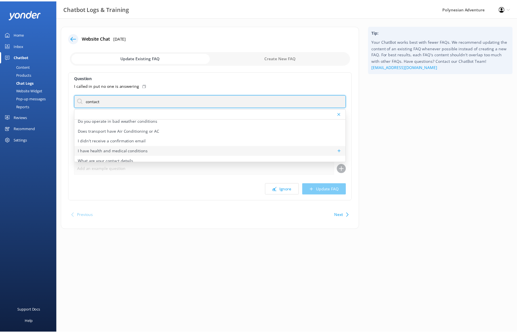
scroll to position [7, 0]
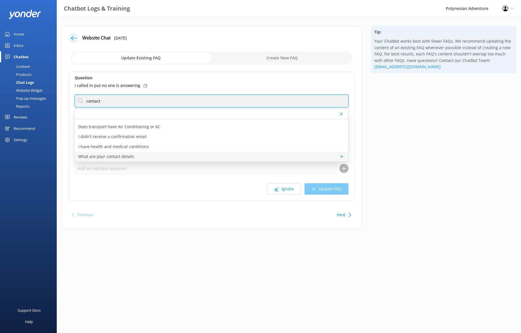
type input "contact"
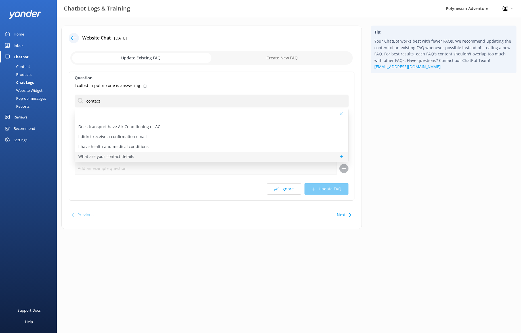
click at [147, 154] on div "What are your contact details" at bounding box center [211, 157] width 273 height 10
type textarea "You can contact the Polynesian Adventure team at 1-800-622-3011, Monday–Friday,…"
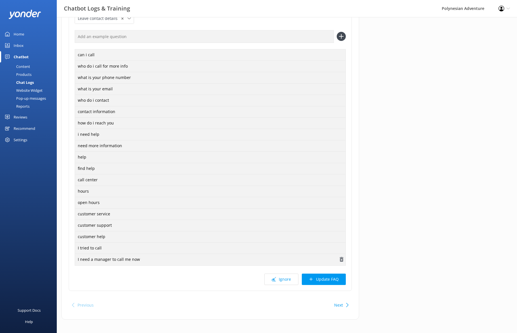
scroll to position [129, 0]
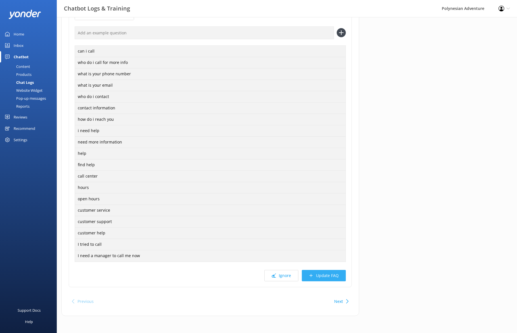
click at [315, 272] on button "Update FAQ" at bounding box center [324, 275] width 44 height 11
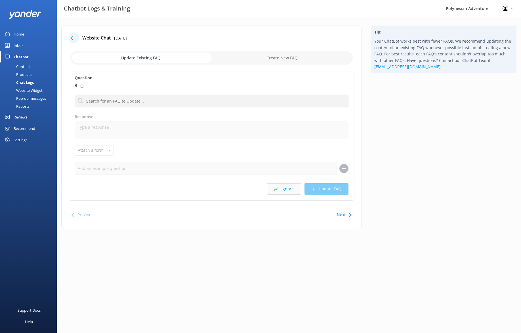
click at [282, 188] on button "Ignore" at bounding box center [284, 188] width 34 height 11
click at [276, 189] on use at bounding box center [277, 189] width 4 height 4
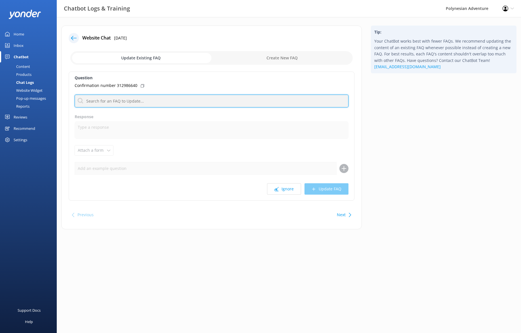
click at [137, 100] on input "text" at bounding box center [212, 101] width 274 height 13
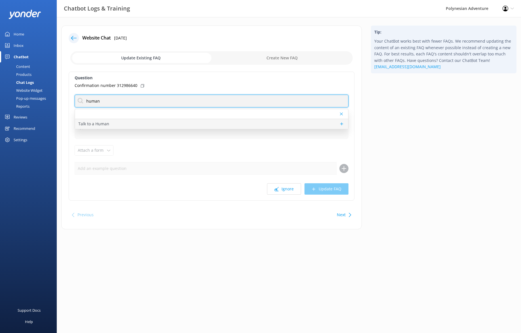
type input "human"
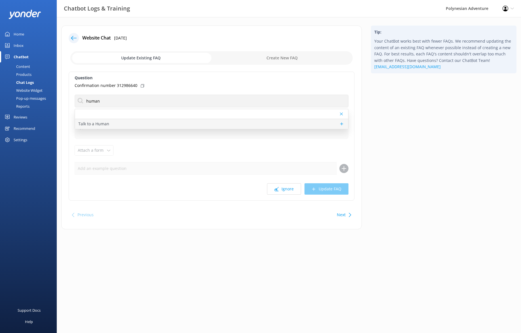
click at [150, 126] on div "Talk to a Human" at bounding box center [211, 124] width 273 height 10
type textarea "If you'd like to speak to a person on the Polynesian Adventure Team, please cal…"
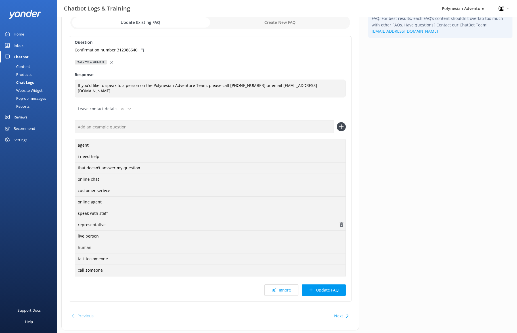
scroll to position [49, 0]
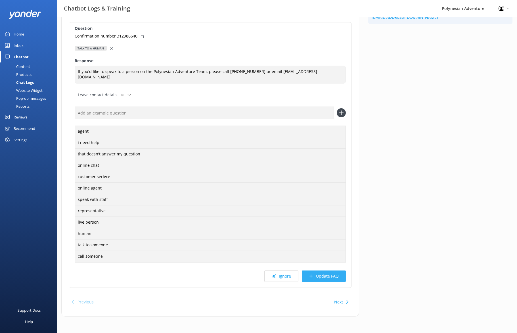
click at [314, 275] on button "Update FAQ" at bounding box center [324, 275] width 44 height 11
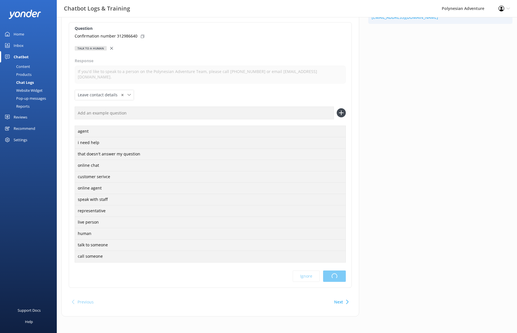
scroll to position [0, 0]
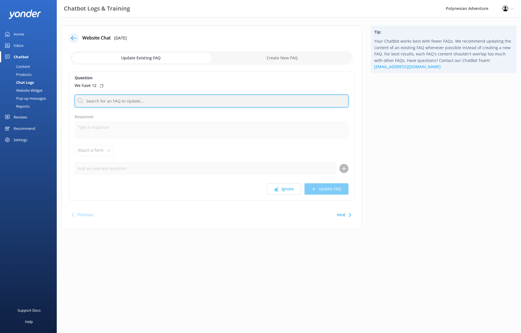
click at [127, 104] on input "text" at bounding box center [212, 101] width 274 height 13
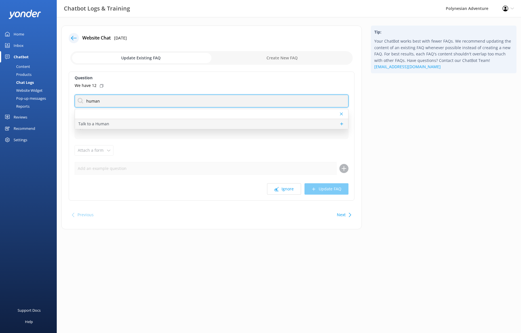
type input "human"
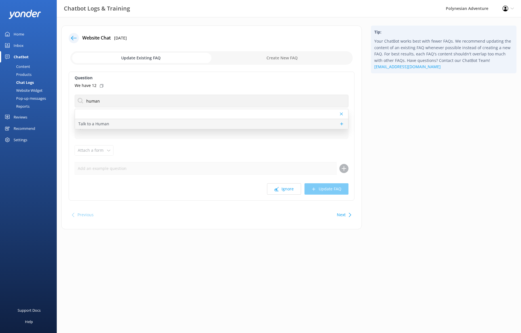
click at [141, 126] on div "Talk to a Human" at bounding box center [211, 124] width 273 height 10
type textarea "If you'd like to speak to a person on the Polynesian Adventure Team, please cal…"
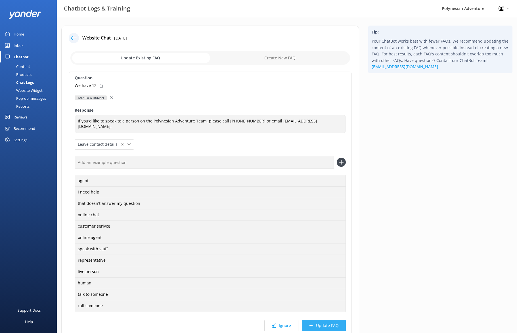
click at [337, 328] on button "Update FAQ" at bounding box center [324, 325] width 44 height 11
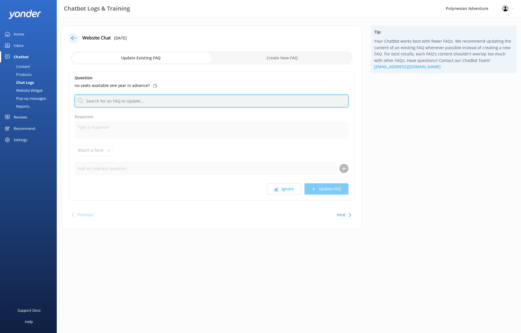
click at [122, 103] on input "text" at bounding box center [212, 101] width 274 height 13
type input "avail"
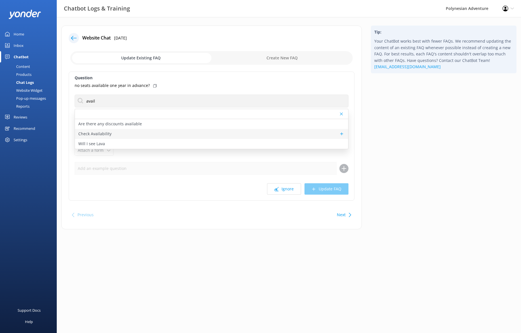
click at [172, 133] on div "Check Availability" at bounding box center [211, 134] width 273 height 10
type textarea "You can view real-time tour availability and book your Polynesian Adventure onl…"
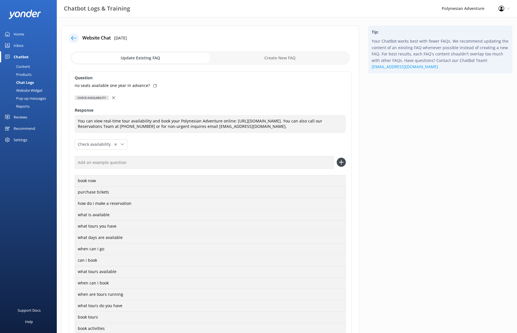
scroll to position [141, 0]
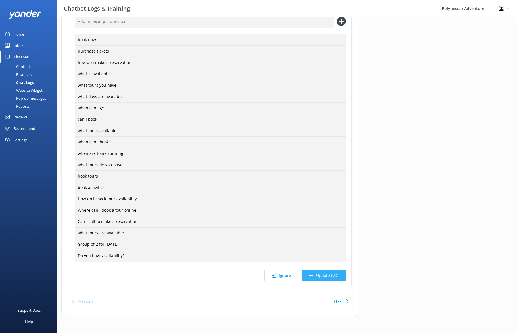
click at [323, 276] on button "Update FAQ" at bounding box center [324, 275] width 44 height 11
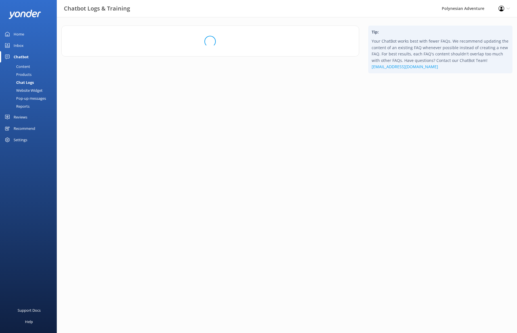
scroll to position [0, 0]
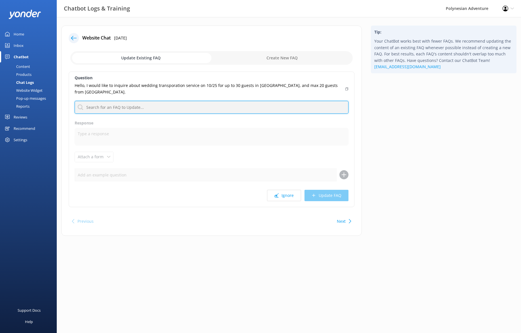
click at [123, 102] on input "text" at bounding box center [212, 107] width 274 height 13
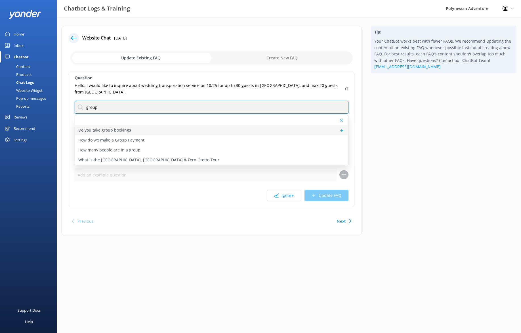
type input "group"
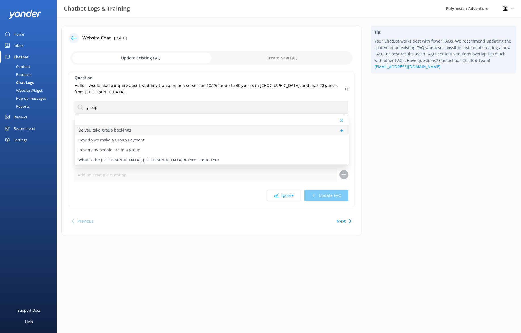
click at [102, 127] on p "Do you take group bookings" at bounding box center [104, 130] width 53 height 6
type textarea "Please contact our Group Specialists at [PHONE_NUMBER] or request a custom quot…"
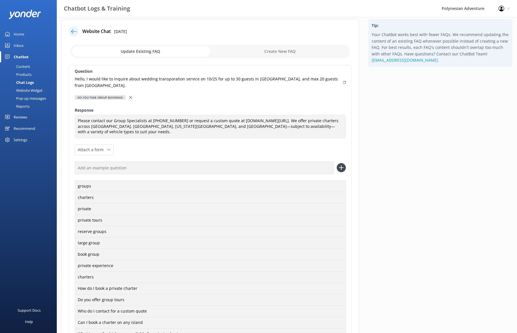
scroll to position [111, 0]
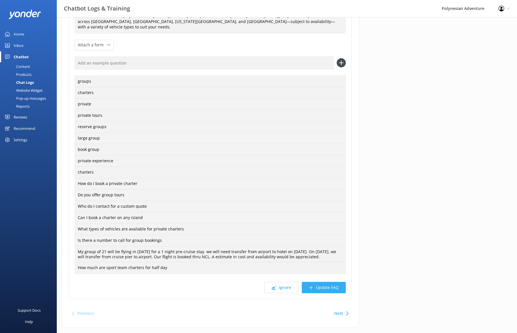
click at [322, 282] on button "Update FAQ" at bounding box center [324, 287] width 44 height 11
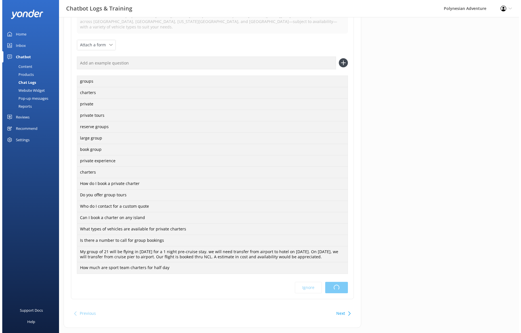
scroll to position [0, 0]
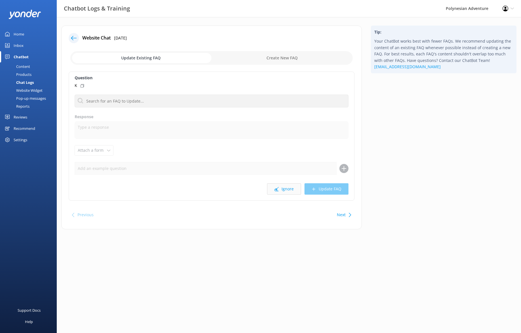
click at [282, 189] on button "Ignore" at bounding box center [284, 188] width 34 height 11
click at [281, 187] on button "Ignore" at bounding box center [284, 188] width 34 height 11
click at [286, 188] on button "Ignore" at bounding box center [284, 188] width 34 height 11
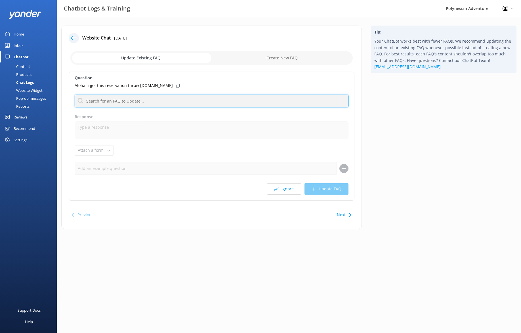
click at [143, 102] on input "text" at bounding box center [212, 101] width 274 height 13
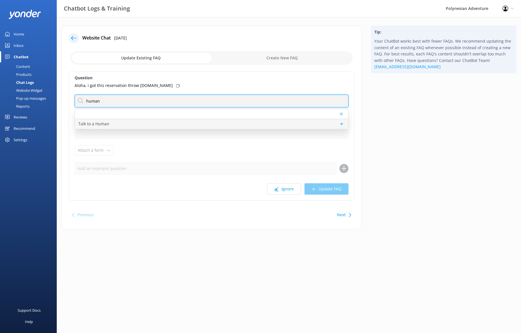
type input "human"
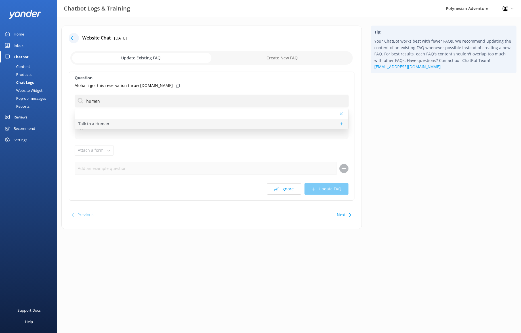
click at [179, 124] on div "Talk to a Human" at bounding box center [211, 124] width 273 height 10
type textarea "If you'd like to speak to a person on the Polynesian Adventure Team, please cal…"
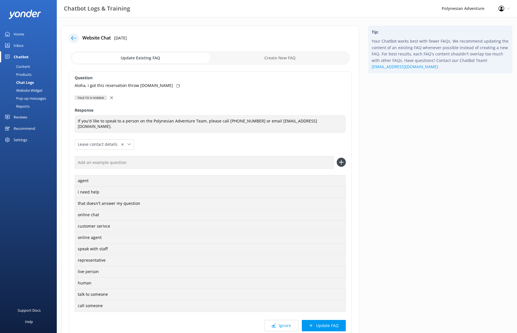
click at [108, 98] on div "Talk to a Human" at bounding box center [210, 98] width 271 height 6
click at [110, 98] on icon at bounding box center [111, 97] width 3 height 3
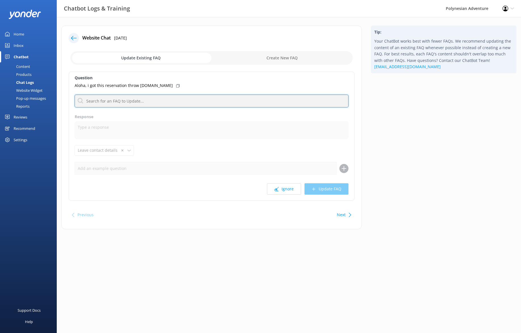
click at [117, 99] on input "text" at bounding box center [212, 101] width 274 height 13
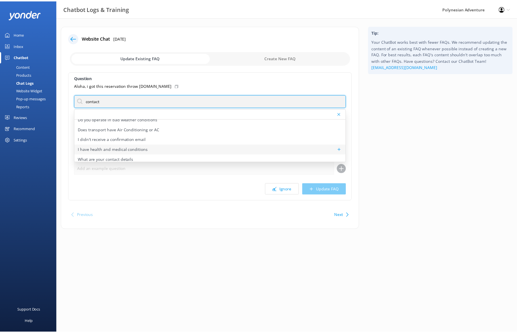
scroll to position [7, 0]
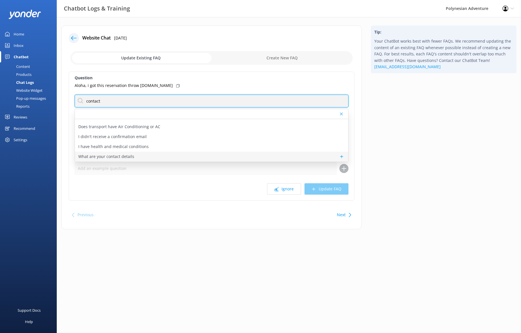
type input "contact"
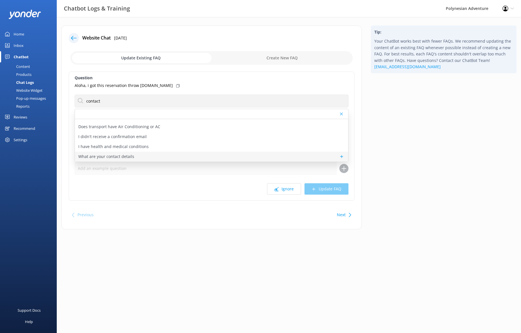
click at [110, 156] on p "What are your contact details" at bounding box center [106, 156] width 56 height 6
type textarea "You can contact the Polynesian Adventure team at 1-800-622-3011, Monday–Friday,…"
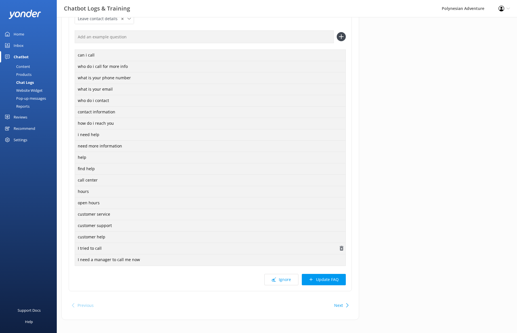
scroll to position [129, 0]
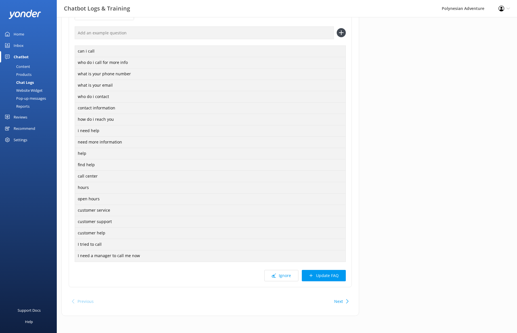
click at [341, 274] on button "Update FAQ" at bounding box center [324, 275] width 44 height 11
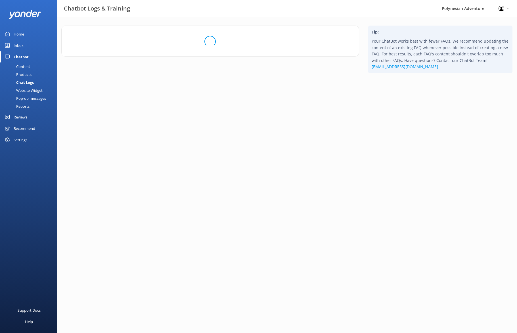
scroll to position [0, 0]
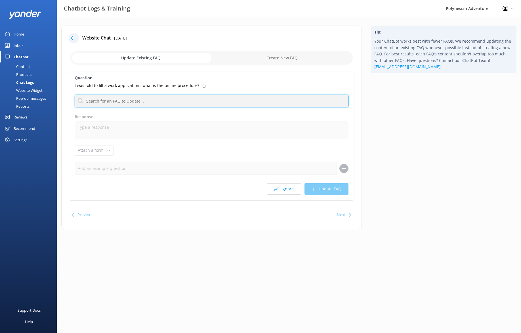
click at [166, 99] on input "text" at bounding box center [212, 101] width 274 height 13
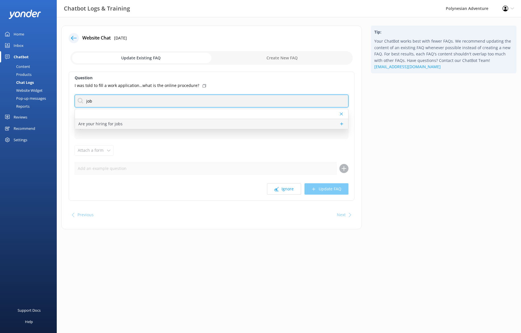
type input "job"
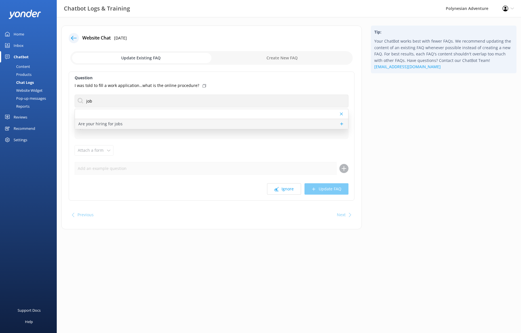
click at [173, 123] on div "Are your hiring for jobs" at bounding box center [211, 124] width 273 height 10
type textarea "If you're passionate about sharing the beauty of the Hawaiian Islands, we’d lov…"
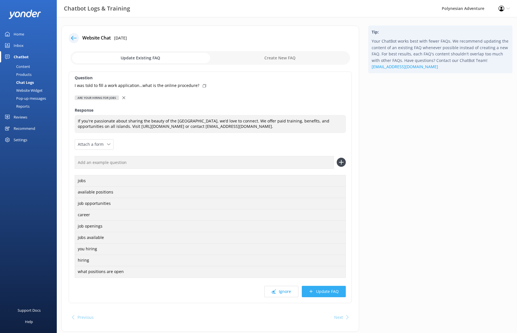
click at [327, 294] on button "Update FAQ" at bounding box center [324, 291] width 44 height 11
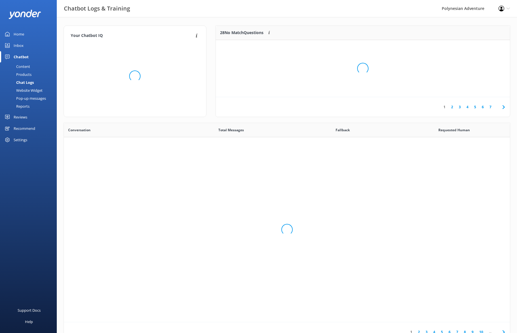
scroll to position [67, 290]
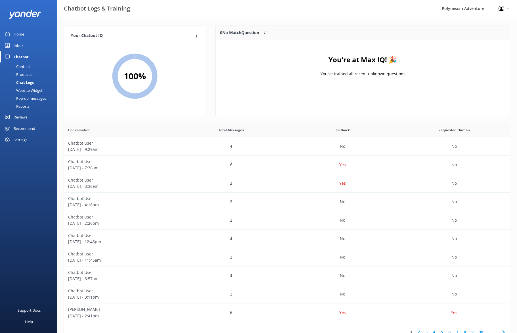
click at [17, 32] on div "Home" at bounding box center [19, 33] width 11 height 11
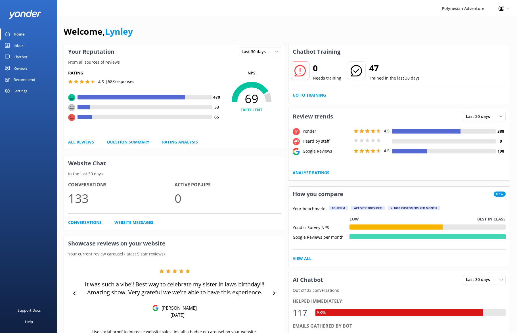
scroll to position [1, 0]
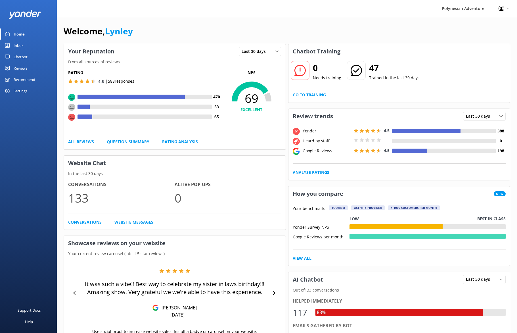
click at [30, 69] on link "Reviews" at bounding box center [28, 67] width 57 height 11
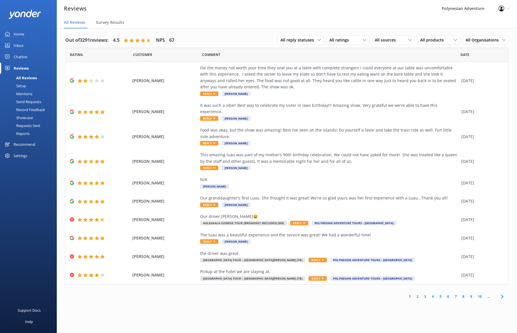
click at [30, 55] on link "Chatbot" at bounding box center [28, 56] width 57 height 11
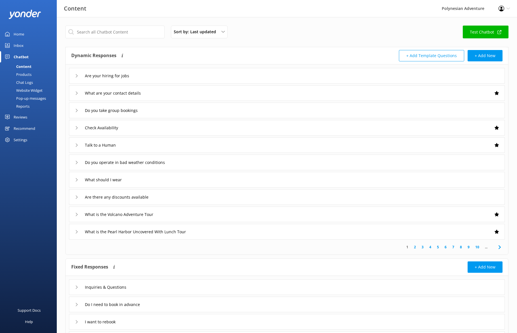
click at [23, 33] on div "Home" at bounding box center [19, 33] width 11 height 11
